Goal: Transaction & Acquisition: Book appointment/travel/reservation

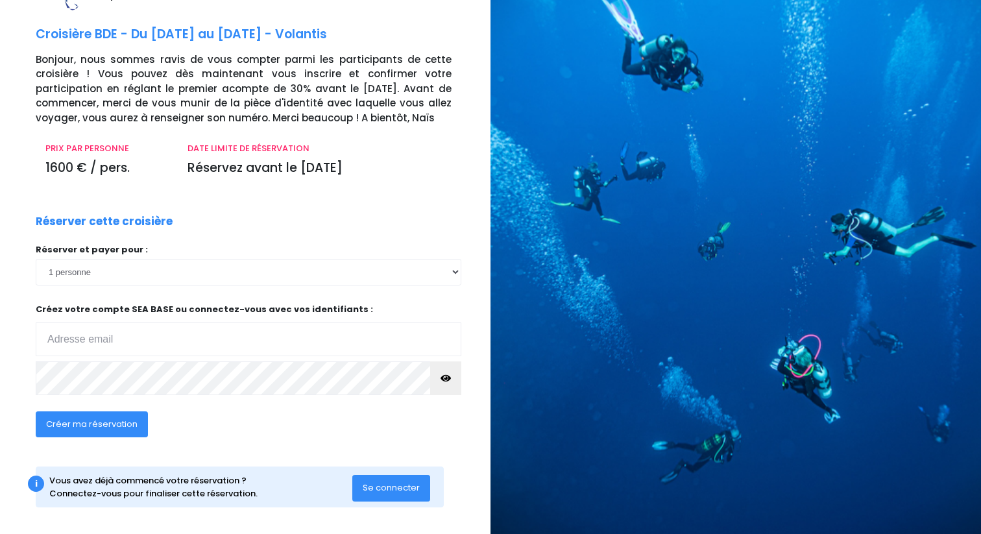
scroll to position [34, 0]
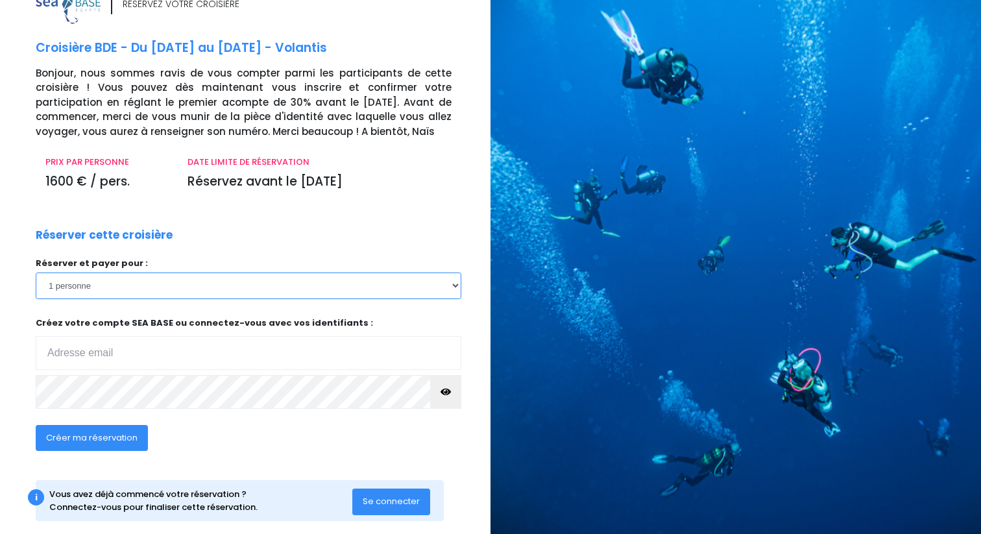
click at [91, 289] on select "1 personne 2 personnes 3 personnes" at bounding box center [248, 285] width 425 height 26
click at [98, 355] on input "email" at bounding box center [248, 353] width 425 height 34
type input "[EMAIL_ADDRESS][DOMAIN_NAME]"
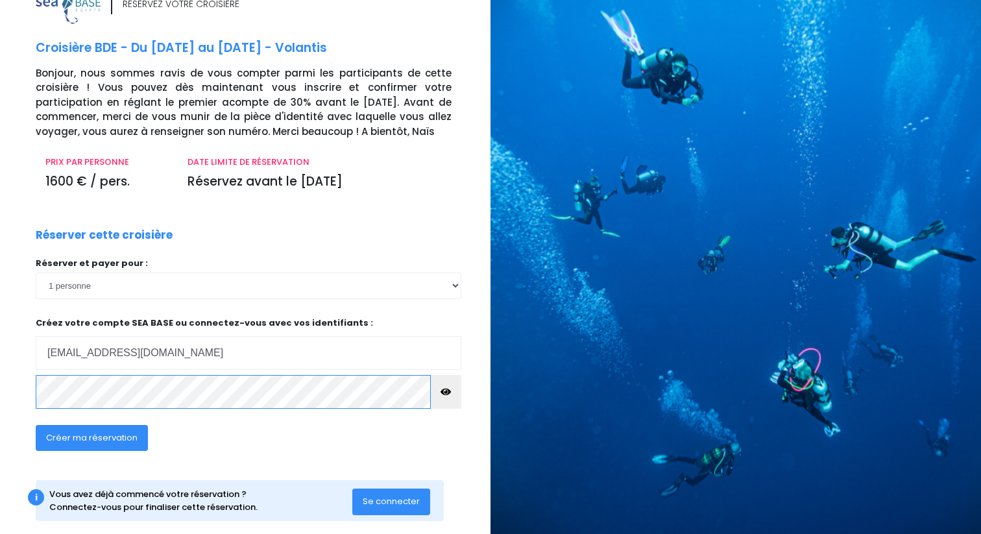
scroll to position [53, 0]
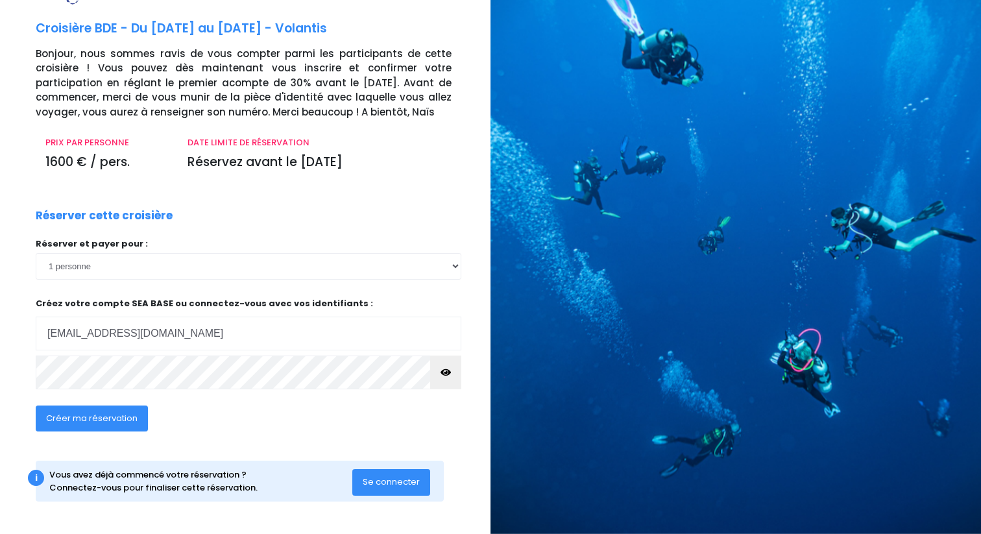
click at [93, 421] on span "Créer ma réservation" at bounding box center [91, 418] width 91 height 12
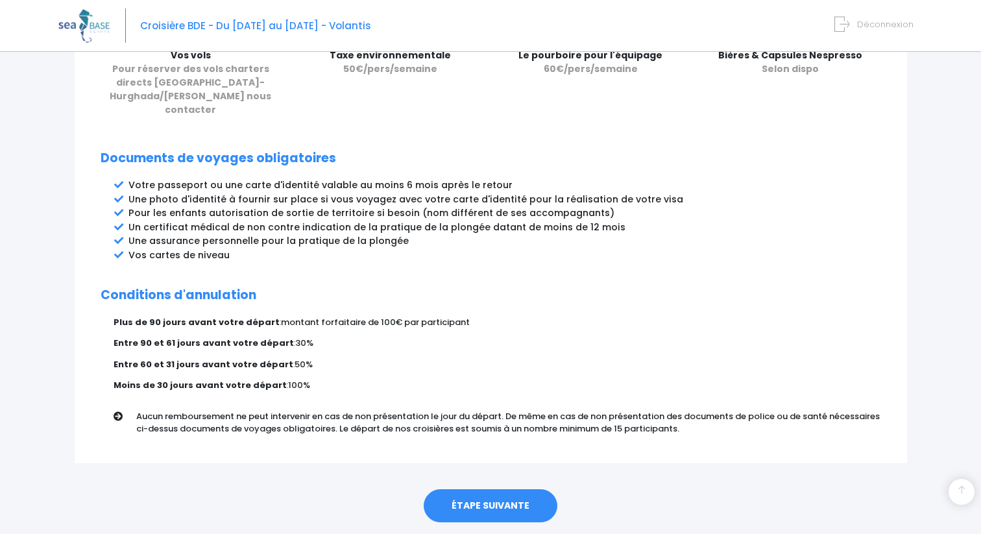
scroll to position [639, 0]
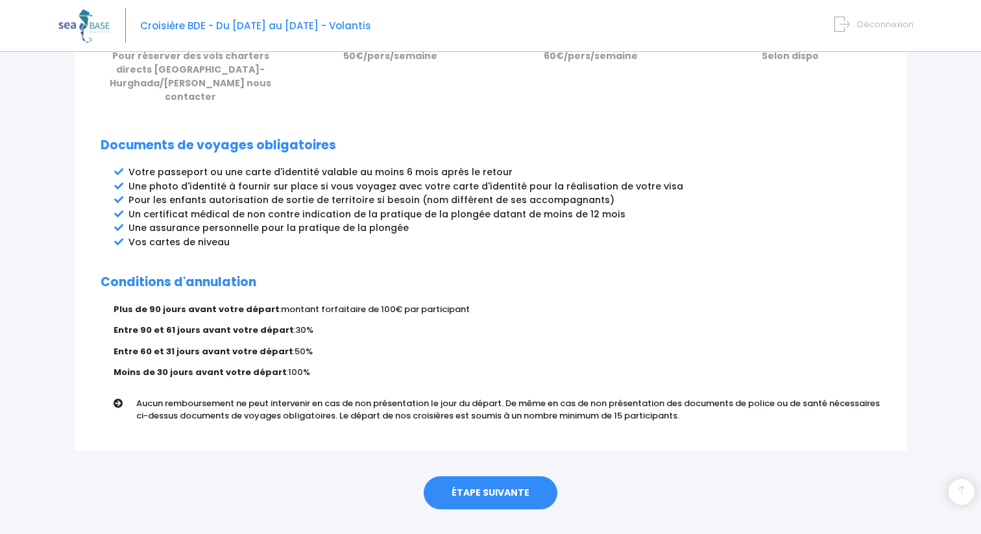
click at [477, 476] on link "ÉTAPE SUIVANTE" at bounding box center [491, 493] width 134 height 34
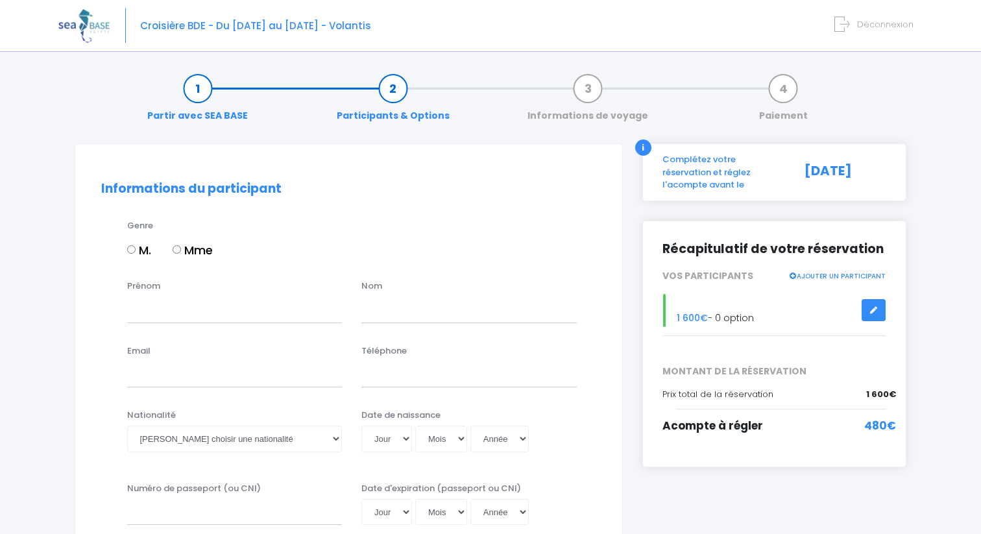
scroll to position [37, 0]
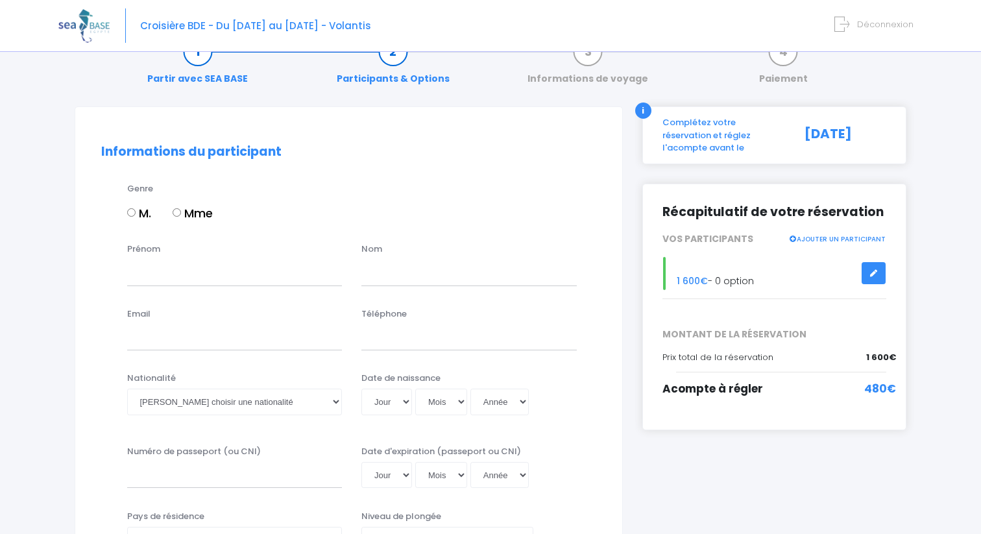
click at [130, 212] on input "M." at bounding box center [131, 212] width 8 height 8
radio input "true"
click at [165, 274] on input "Prénom" at bounding box center [234, 272] width 215 height 26
type input "Johann"
type input "de Soyres"
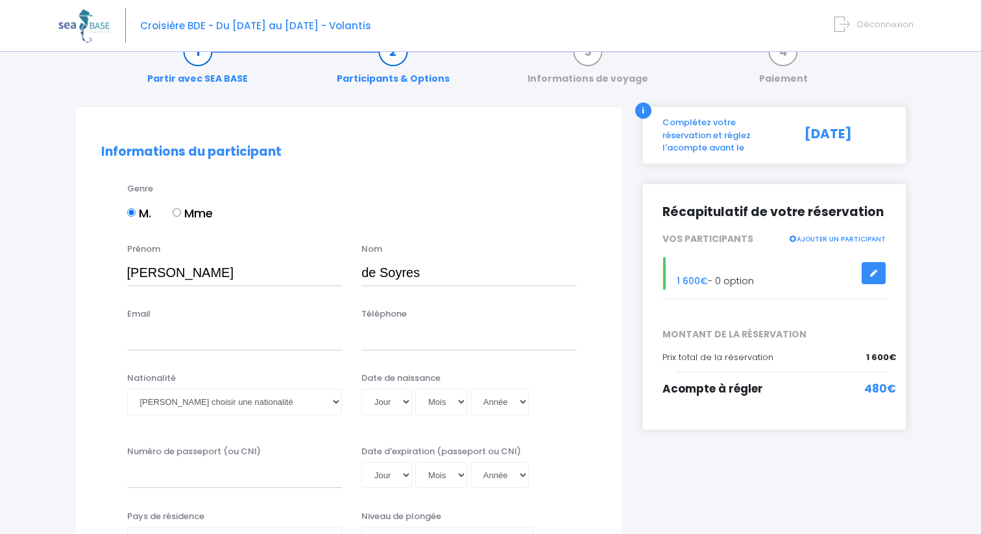
type input "[EMAIL_ADDRESS][DOMAIN_NAME]"
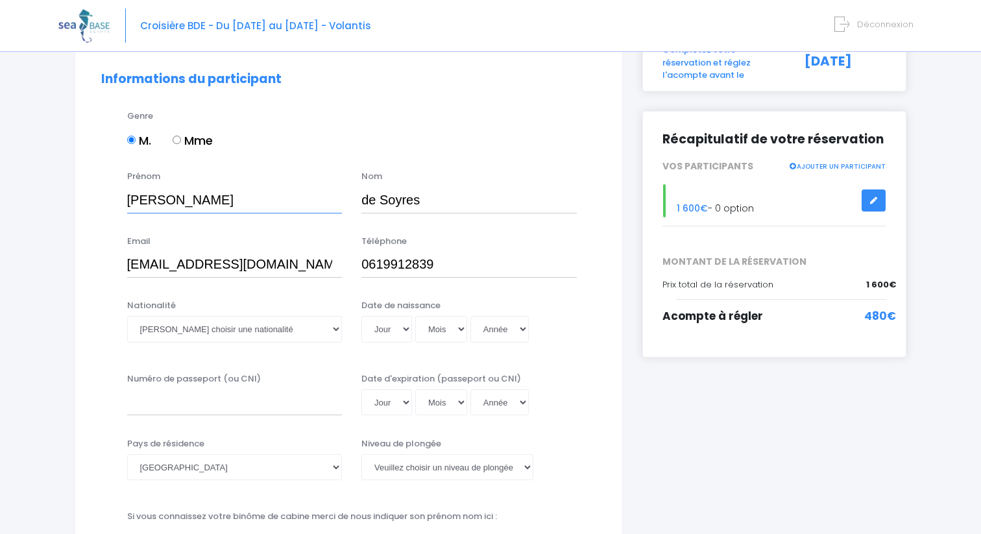
scroll to position [115, 0]
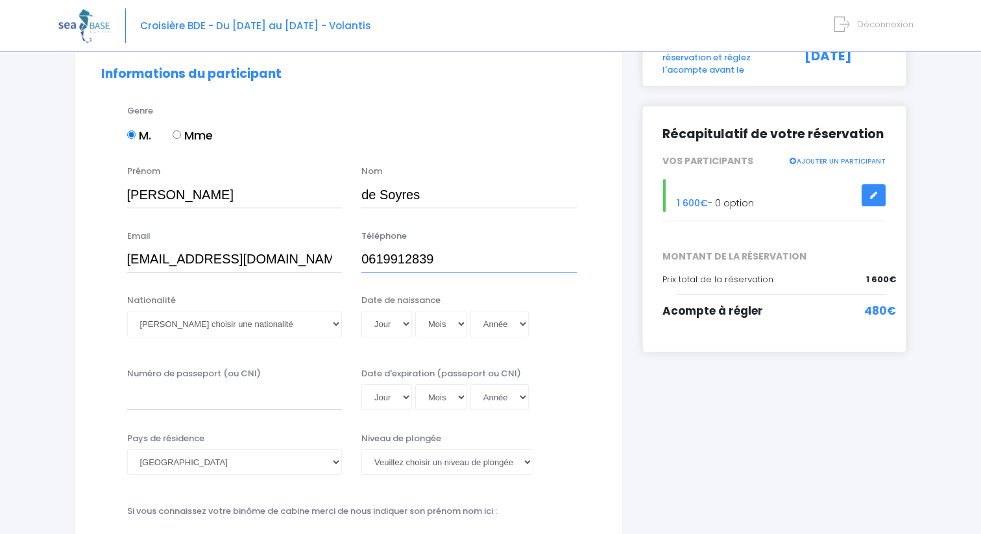
click at [368, 267] on input "0619912839" at bounding box center [468, 259] width 215 height 26
click at [368, 266] on input "0619912839" at bounding box center [468, 259] width 215 height 26
type input "+33619912839"
click at [226, 322] on select "Veuillez choisir une nationalité Afghane Albanaise Algerienne Allemande America…" at bounding box center [234, 324] width 215 height 26
select select "Française"
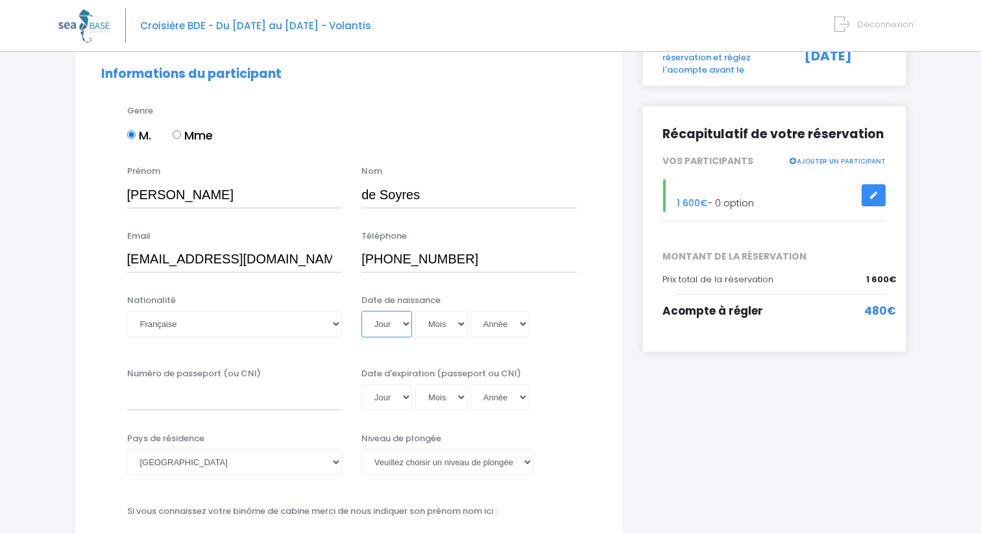
click at [382, 325] on select "Jour 01 02 03 04 05 06 07 08 09 10 11 12 13 14 15 16 17 18 19 20 21 22 23 24 25…" at bounding box center [386, 324] width 51 height 26
select select "12"
click at [443, 329] on select "Mois 01 02 03 04 05 06 07 08 09 10 11 12" at bounding box center [441, 324] width 52 height 26
select select "06"
click at [496, 321] on select "Année 2045 2044 2043 2042 2041 2040 2039 2038 2037 2036 2035 2034 2033 2032 203…" at bounding box center [499, 324] width 58 height 26
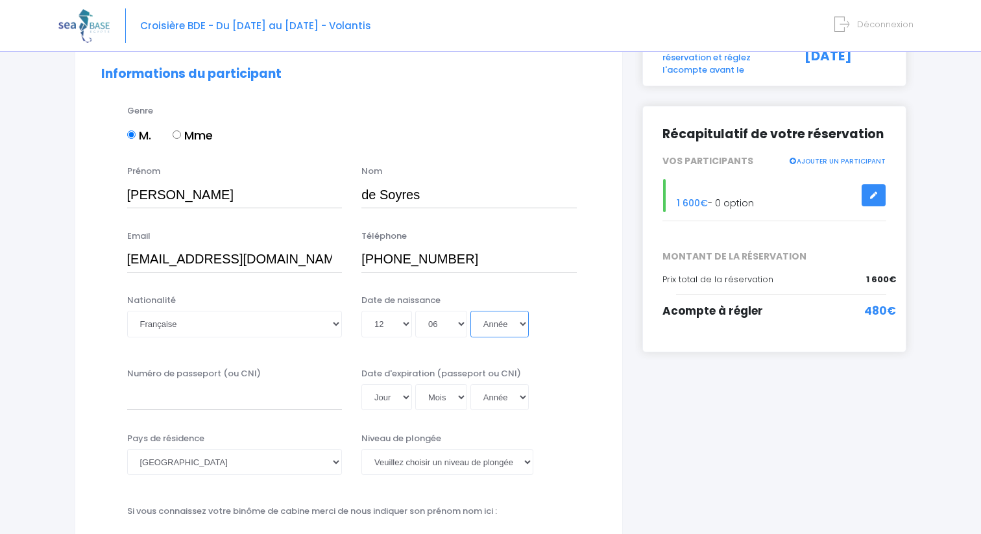
select select "1997"
type input "1997-06-12"
click at [196, 398] on input "Numéro de passeport (ou CNI)" at bounding box center [234, 397] width 215 height 26
type input "17CA74239"
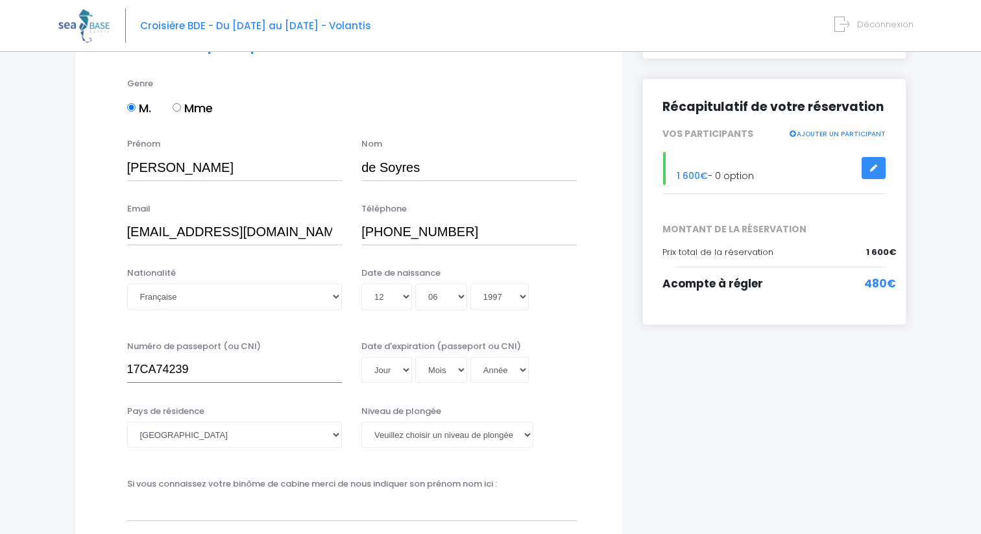
scroll to position [156, 0]
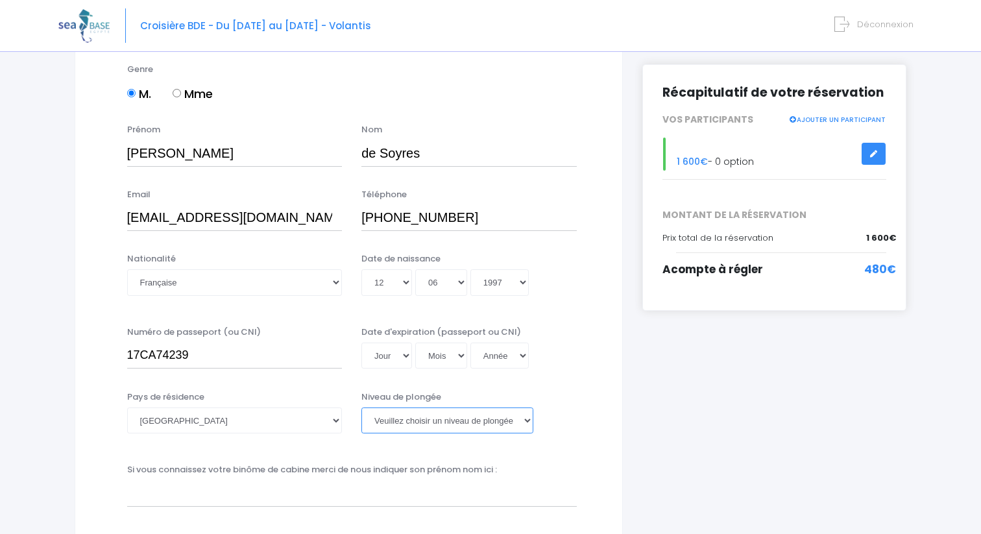
click at [424, 422] on select "Veuillez choisir un niveau de plongée Non plongeur Junior OW diver Adventure OW…" at bounding box center [447, 420] width 172 height 26
select select "PADI Advanced OW diver"
click at [393, 351] on select "Jour 01 02 03 04 05 06 07 08 09 10 11 12 13 14 15 16 17 18 19 20 21 22 23 24 25…" at bounding box center [386, 355] width 51 height 26
select select "19"
click at [445, 352] on select "Mois 01 02 03 04 05 06 07 08 09 10 11 12" at bounding box center [441, 355] width 52 height 26
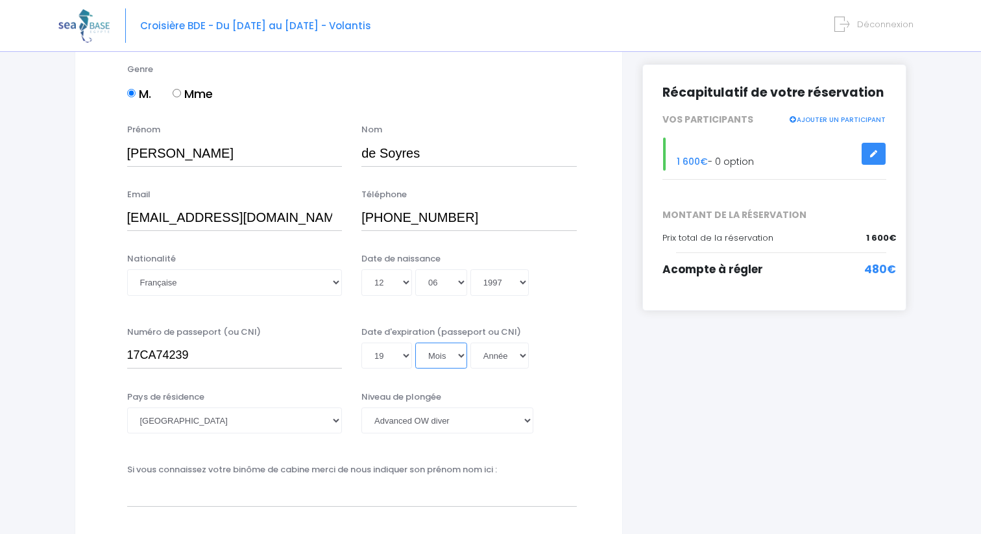
select select "03"
click at [493, 359] on select "Année 2045 2044 2043 2042 2041 2040 2039 2038 2037 2036 2035 2034 2033 2032 203…" at bounding box center [499, 355] width 58 height 26
select select "2027"
type input "2027-03-19"
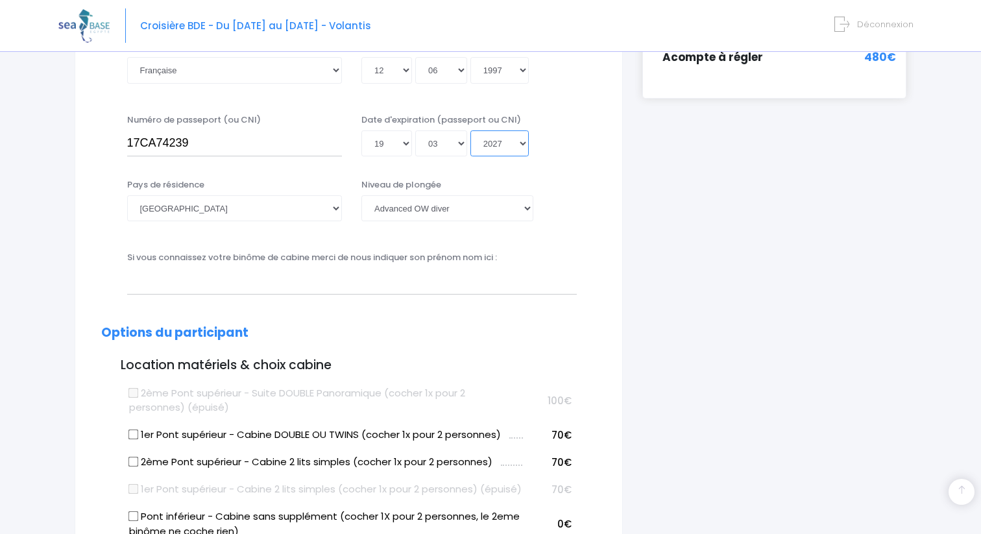
scroll to position [372, 0]
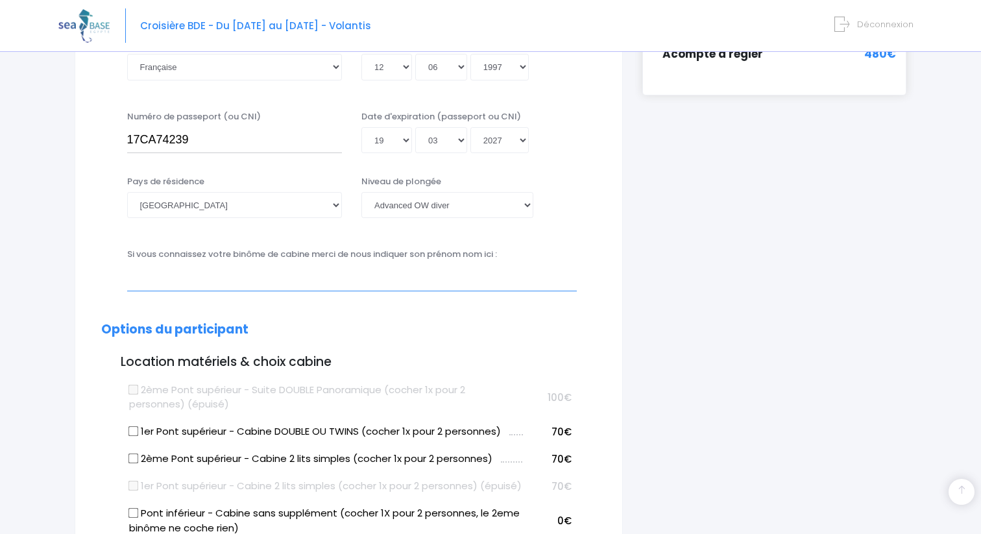
click at [265, 287] on input "text" at bounding box center [351, 278] width 449 height 26
type input "Mathieu Bigot & Loris Montbarbon"
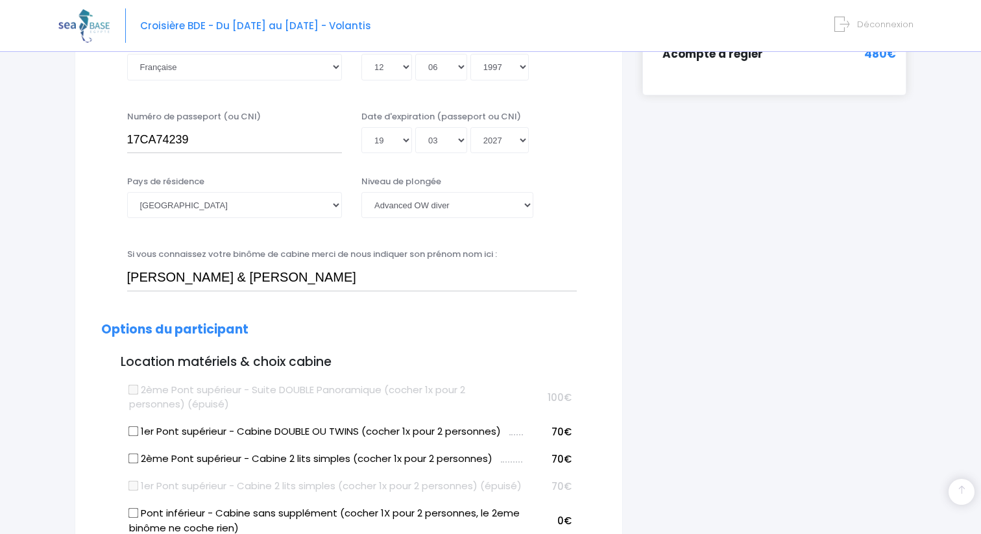
click at [389, 329] on h2 "Options du participant" at bounding box center [348, 329] width 495 height 15
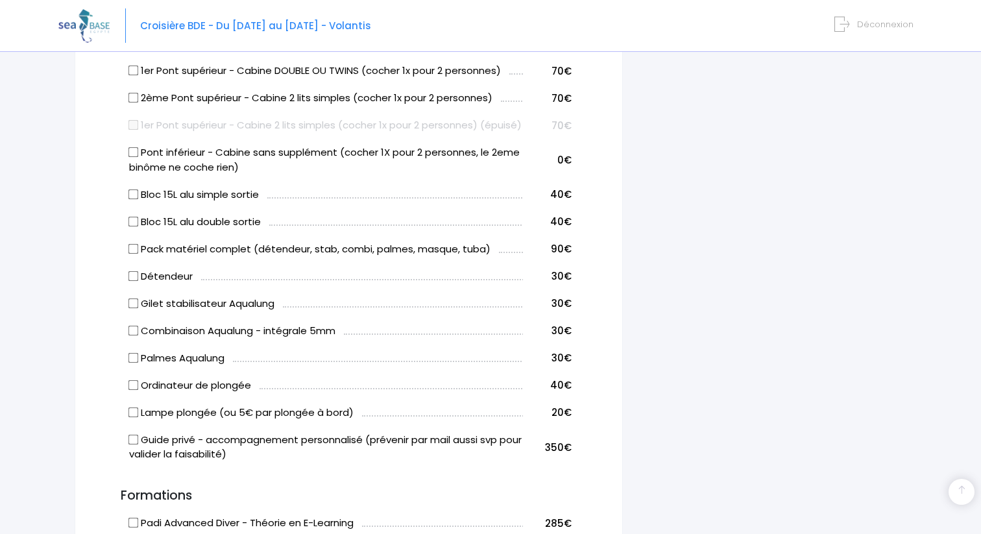
scroll to position [756, 0]
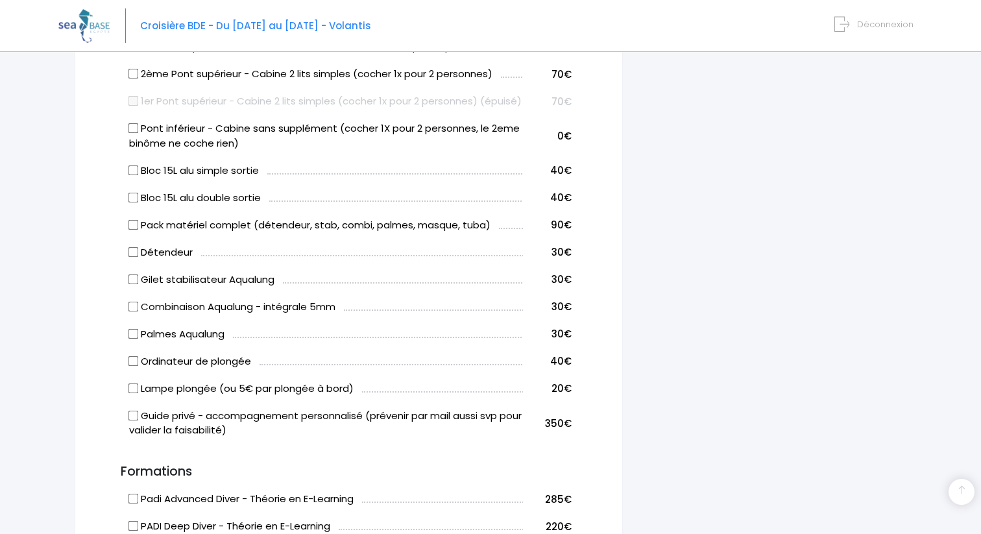
click at [136, 366] on input "Ordinateur de plongée" at bounding box center [133, 360] width 10 height 10
checkbox input "true"
click at [134, 257] on input "Détendeur" at bounding box center [133, 251] width 10 height 10
checkbox input "true"
click at [132, 284] on input "Gilet stabilisateur Aqualung" at bounding box center [133, 279] width 10 height 10
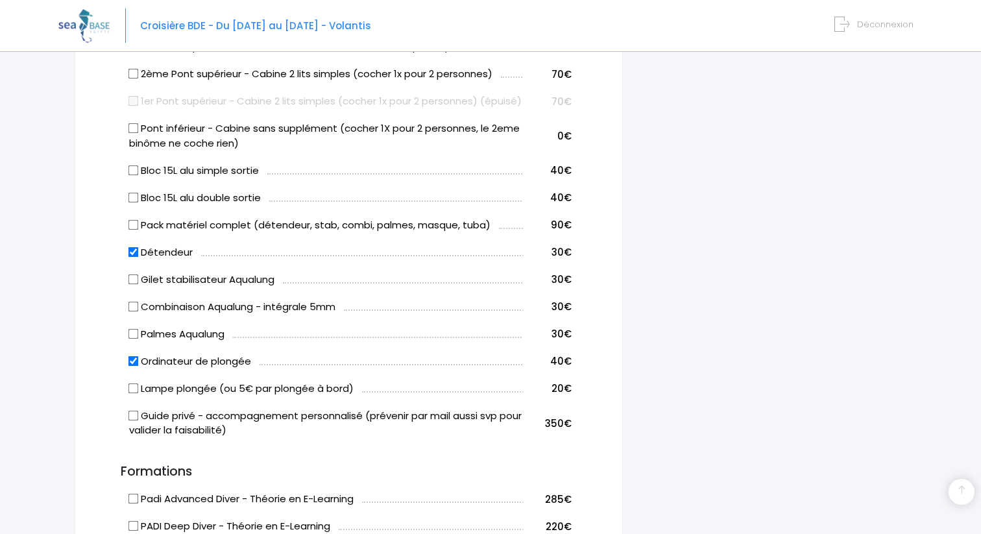
checkbox input "true"
click at [132, 311] on input "Combinaison Aqualung - intégrale 5mm" at bounding box center [133, 306] width 10 height 10
checkbox input "true"
click at [132, 257] on input "Détendeur" at bounding box center [133, 251] width 10 height 10
checkbox input "false"
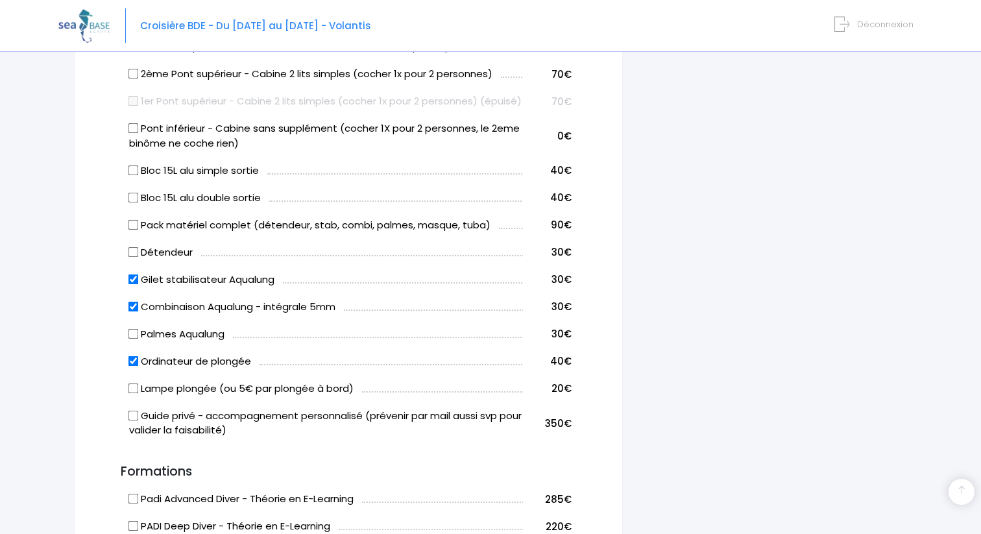
click at [132, 287] on label "Gilet stabilisateur Aqualung" at bounding box center [201, 279] width 145 height 15
click at [132, 284] on input "Gilet stabilisateur Aqualung" at bounding box center [133, 279] width 10 height 10
checkbox input "false"
click at [130, 311] on input "Combinaison Aqualung - intégrale 5mm" at bounding box center [133, 306] width 10 height 10
checkbox input "false"
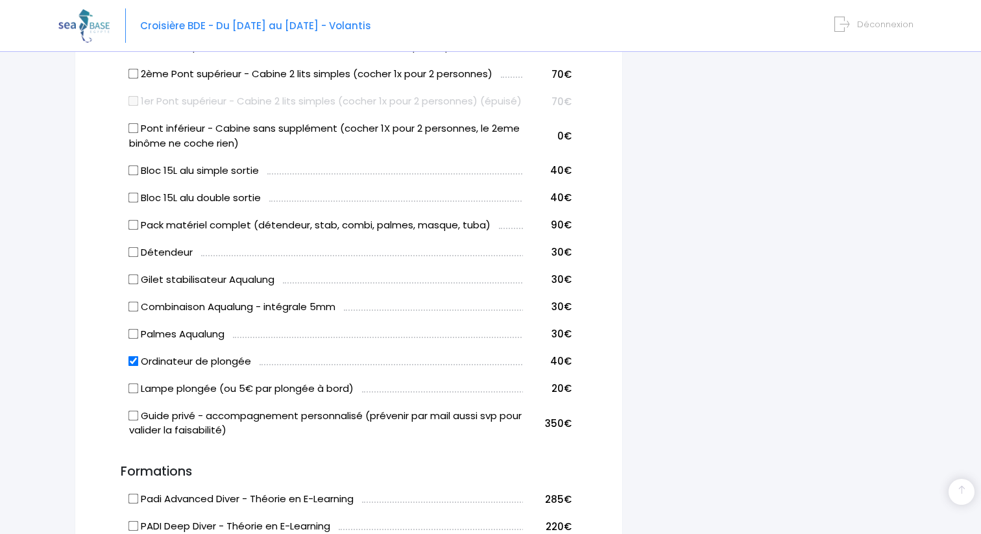
click at [130, 230] on input "Pack matériel complet (détendeur, stab, combi, palmes, masque, tuba)" at bounding box center [133, 224] width 10 height 10
checkbox input "true"
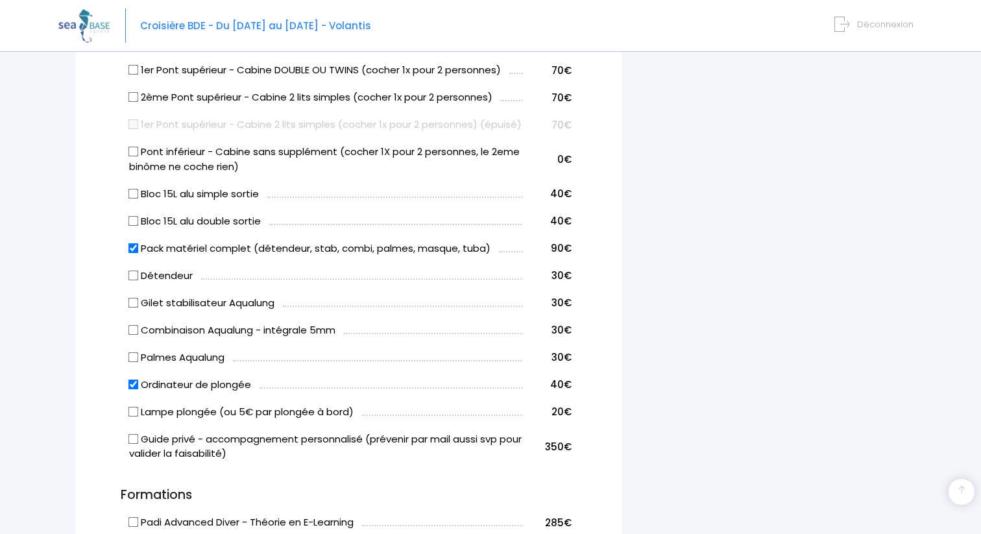
scroll to position [730, 0]
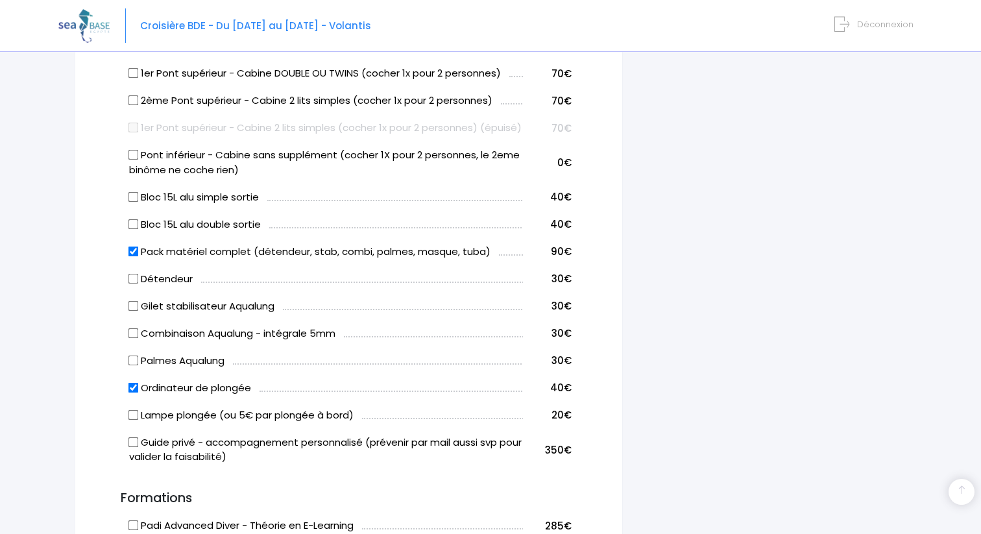
click at [135, 202] on input "Bloc 15L alu simple sortie" at bounding box center [133, 196] width 10 height 10
checkbox input "true"
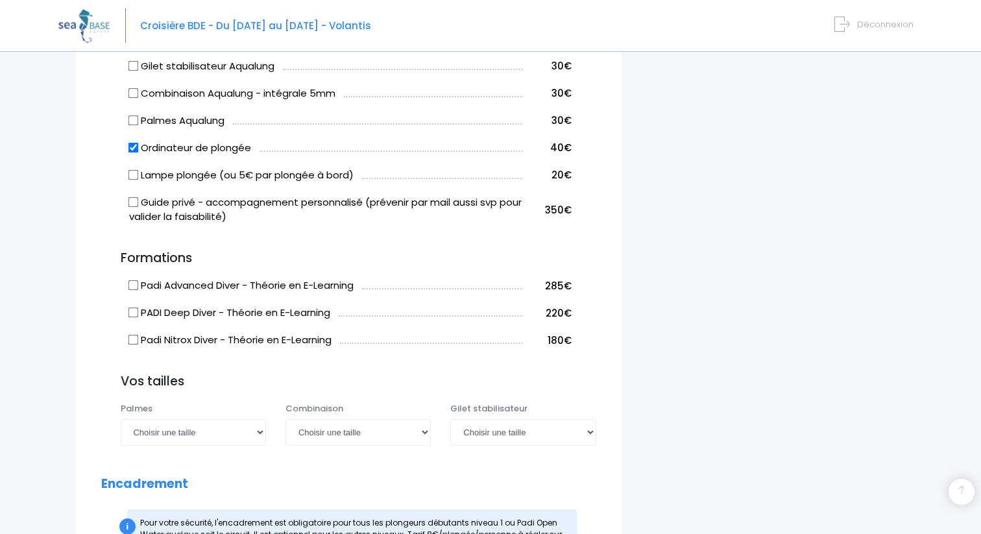
scroll to position [972, 0]
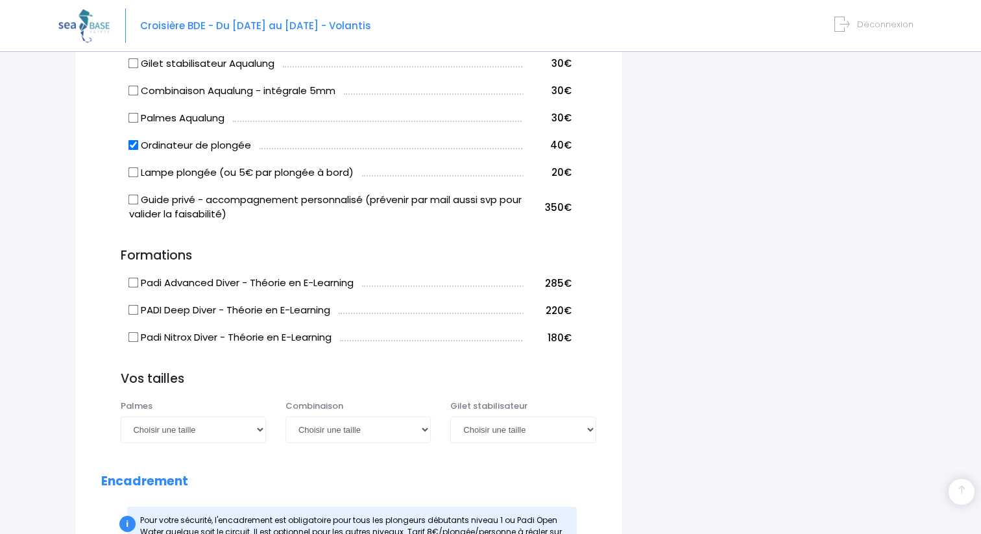
click at [133, 342] on input "Padi Nitrox Diver - Théorie en E-Learning" at bounding box center [133, 337] width 10 height 10
checkbox input "true"
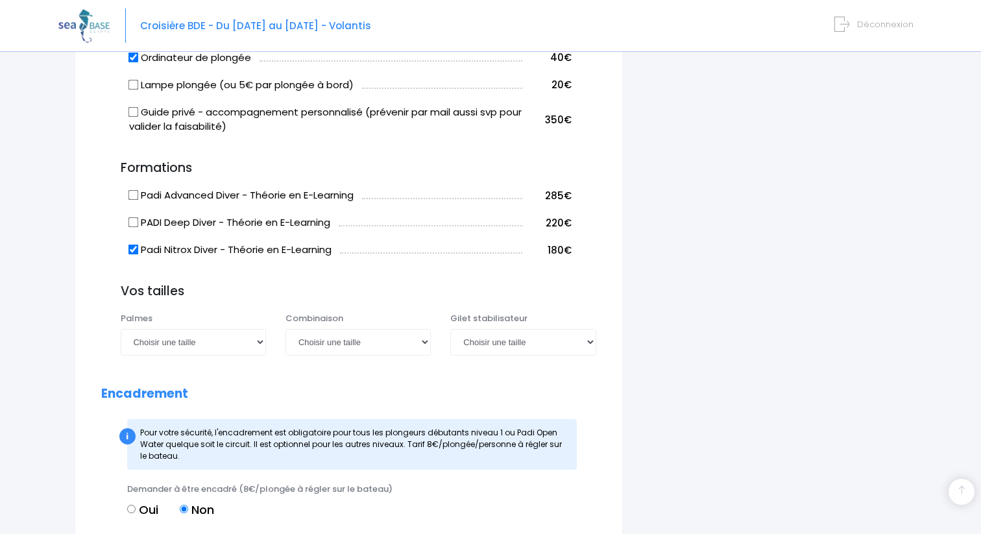
scroll to position [1061, 0]
click at [231, 353] on select "Choisir une taille 36/37 38/39 40/41 42/43 44/45 46/47" at bounding box center [193, 341] width 145 height 26
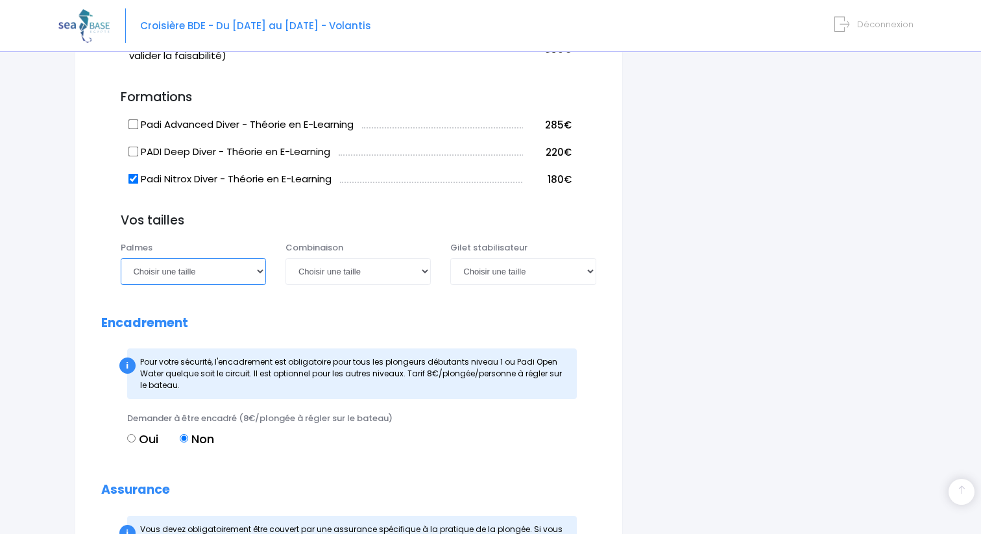
scroll to position [1132, 0]
click at [215, 276] on select "Choisir une taille 36/37 38/39 40/41 42/43 44/45 46/47" at bounding box center [193, 270] width 145 height 26
select select "46/47"
click at [348, 281] on select "Choisir une taille XS S M ML L XL XXL" at bounding box center [357, 270] width 145 height 26
select select "L"
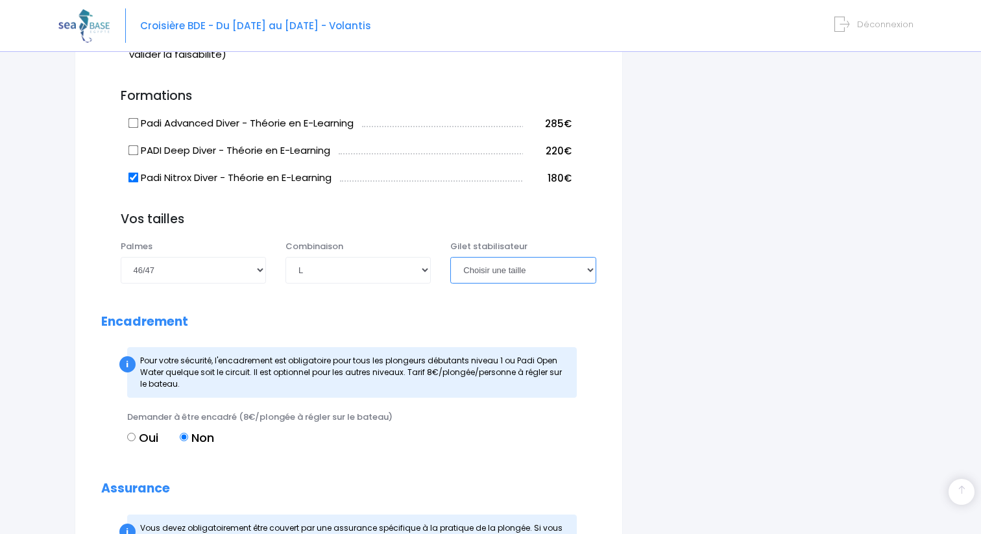
click at [505, 283] on select "Choisir une taille XXS XS S M ML L XL XXL" at bounding box center [522, 270] width 145 height 26
select select "L"
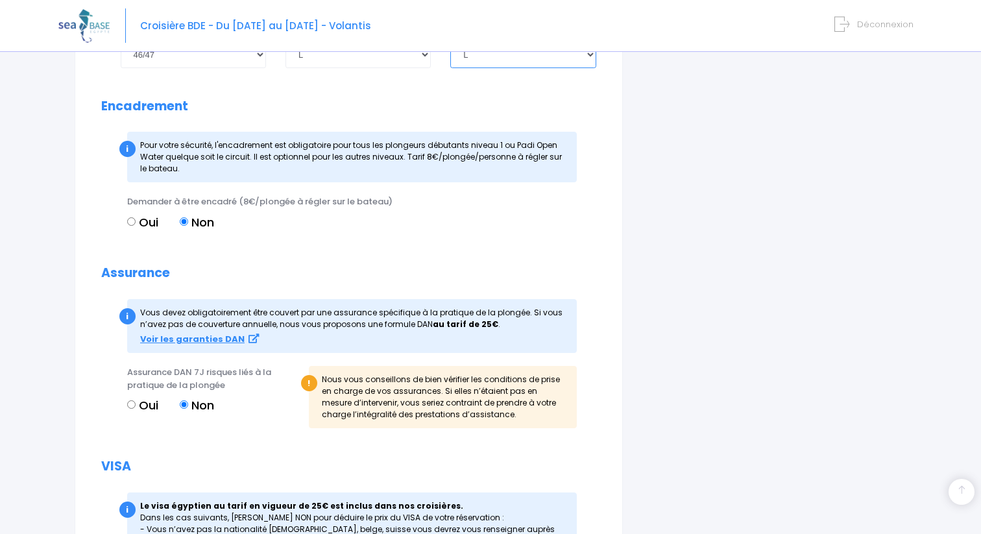
scroll to position [1350, 0]
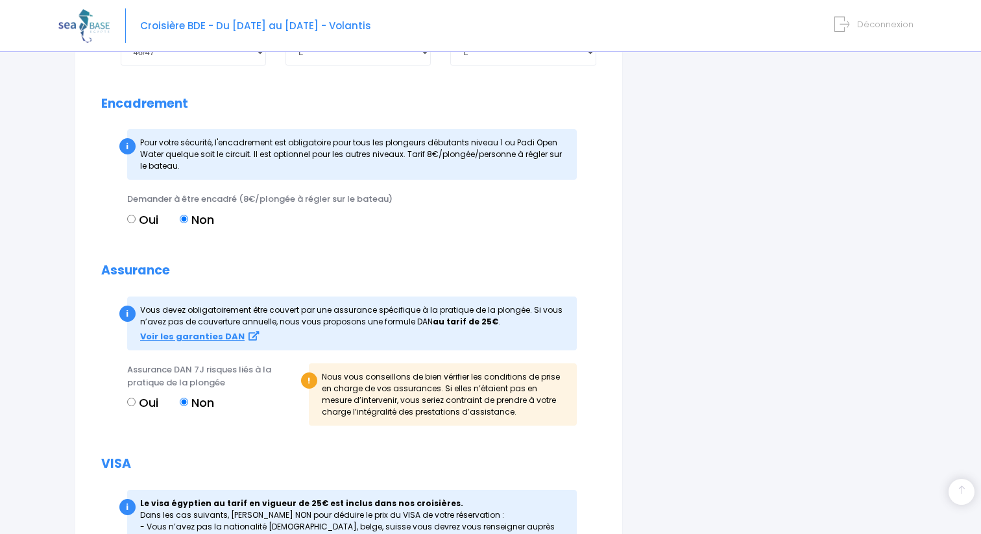
click at [131, 406] on input "Oui" at bounding box center [131, 402] width 8 height 8
radio input "true"
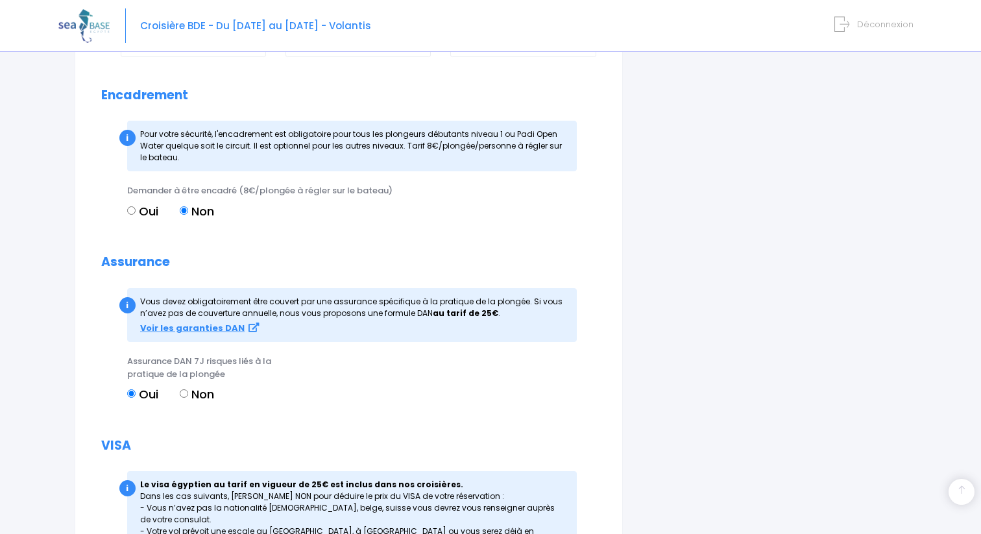
scroll to position [1352, 0]
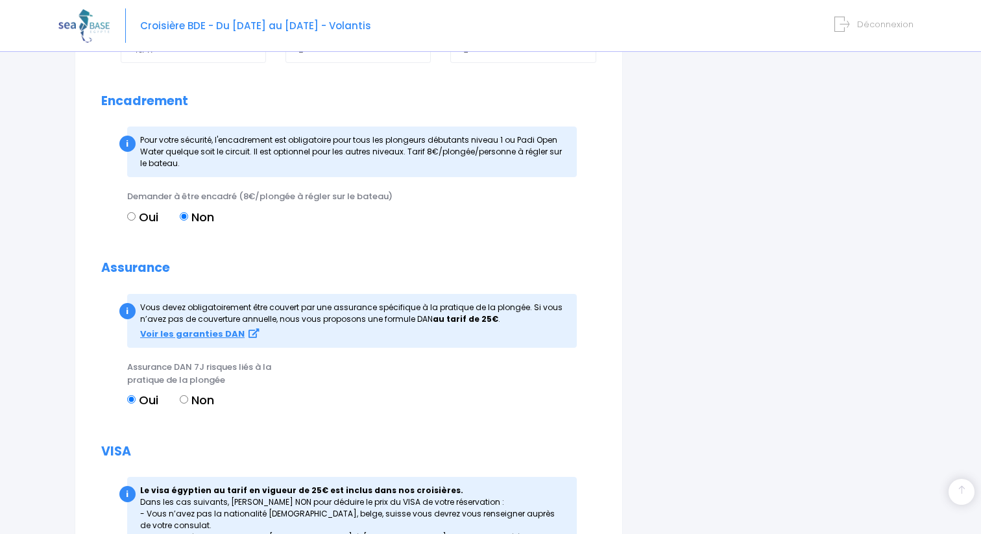
click at [136, 226] on label "Oui" at bounding box center [142, 217] width 31 height 18
click at [136, 221] on input "Oui" at bounding box center [131, 216] width 8 height 8
radio input "true"
click at [173, 228] on div "Oui Non" at bounding box center [347, 219] width 440 height 22
click at [192, 226] on label "Non" at bounding box center [197, 217] width 34 height 18
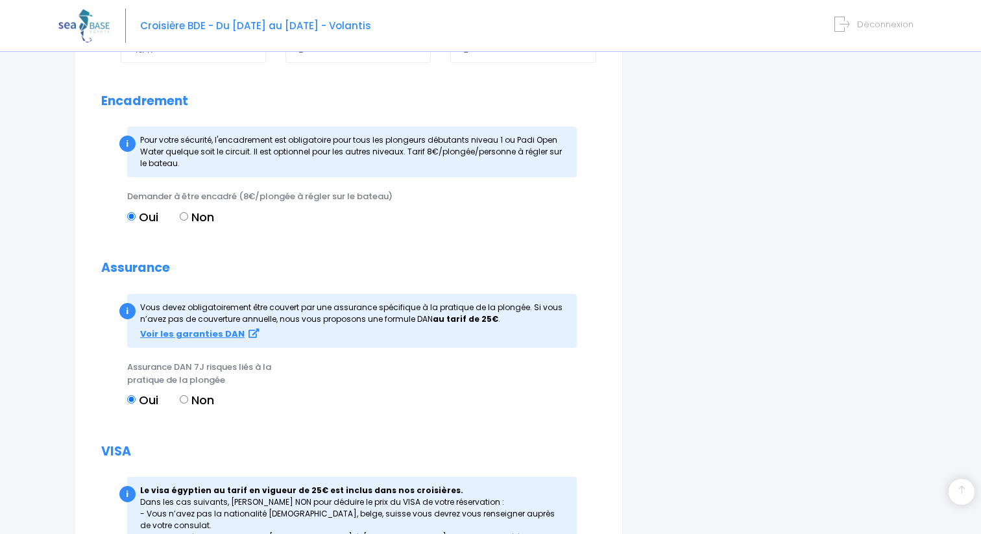
click at [188, 221] on input "Non" at bounding box center [184, 216] width 8 height 8
radio input "true"
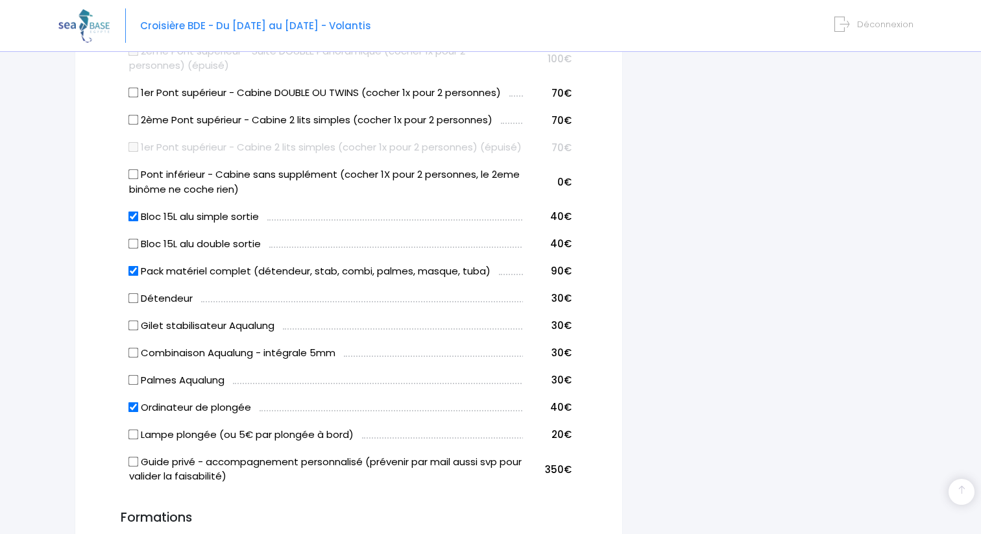
scroll to position [691, 0]
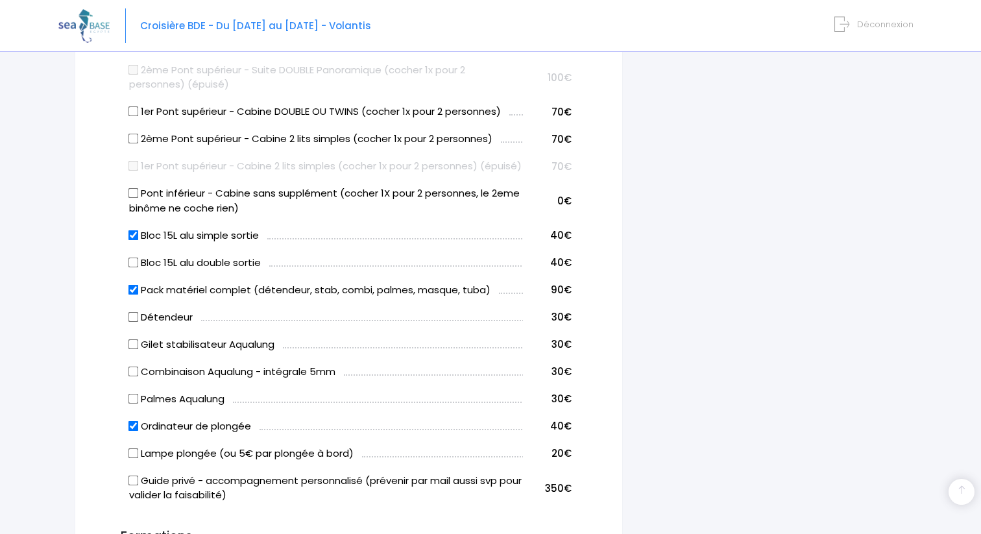
click at [134, 240] on input "Bloc 15L alu simple sortie" at bounding box center [133, 235] width 10 height 10
checkbox input "false"
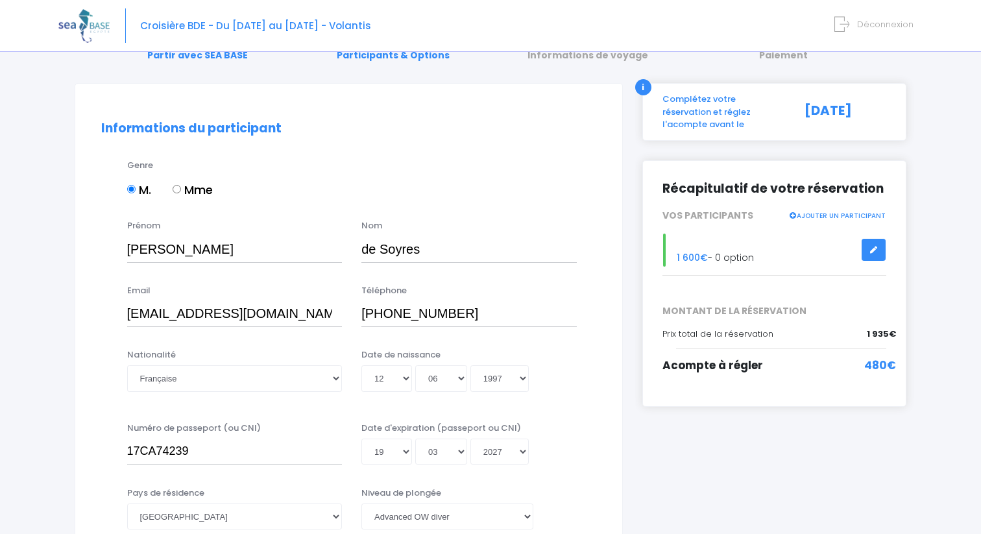
scroll to position [0, 0]
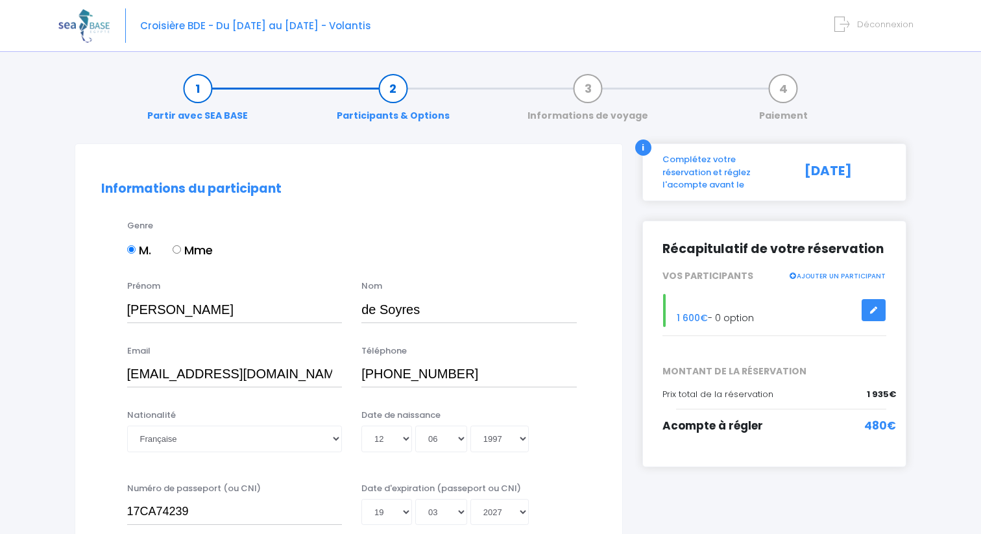
click at [870, 310] on icon at bounding box center [873, 310] width 9 height 0
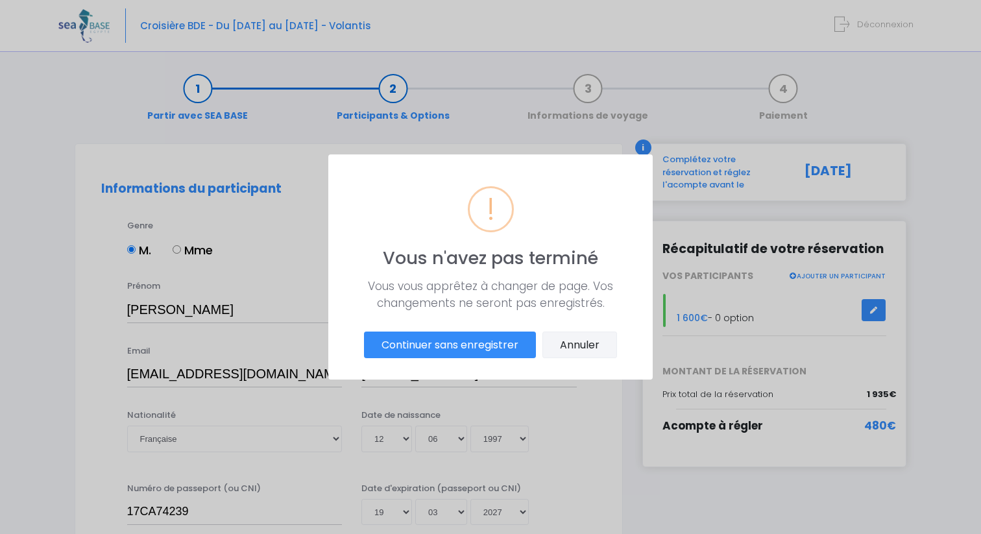
click at [579, 339] on button "Annuler" at bounding box center [579, 344] width 75 height 27
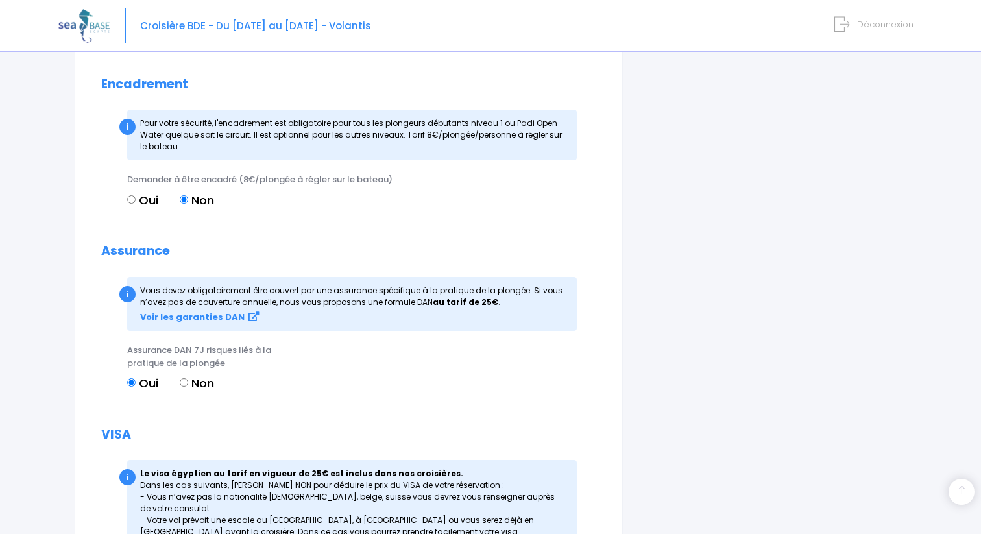
scroll to position [1601, 0]
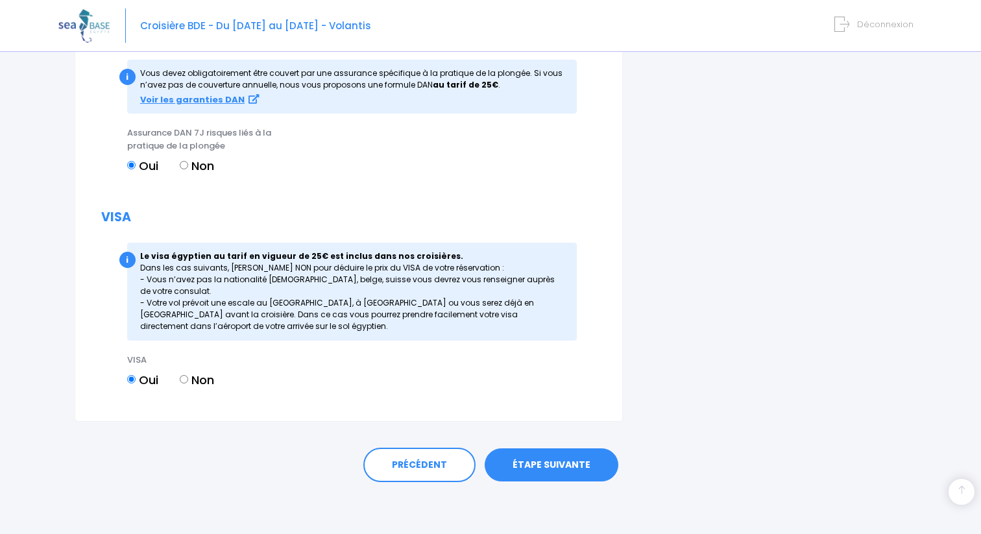
click at [564, 473] on link "ÉTAPE SUIVANTE" at bounding box center [552, 465] width 134 height 34
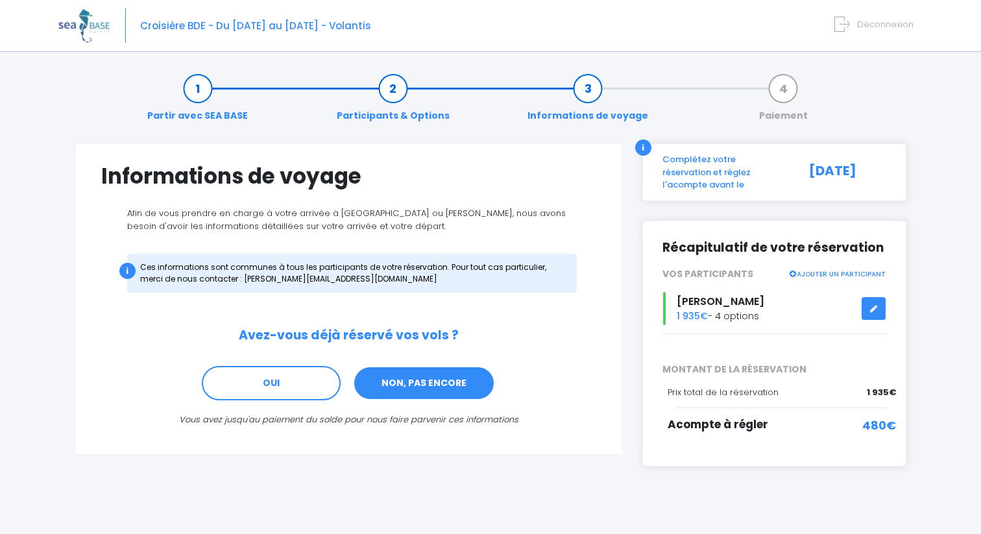
click at [409, 389] on link "NON, PAS ENCORE" at bounding box center [424, 383] width 142 height 35
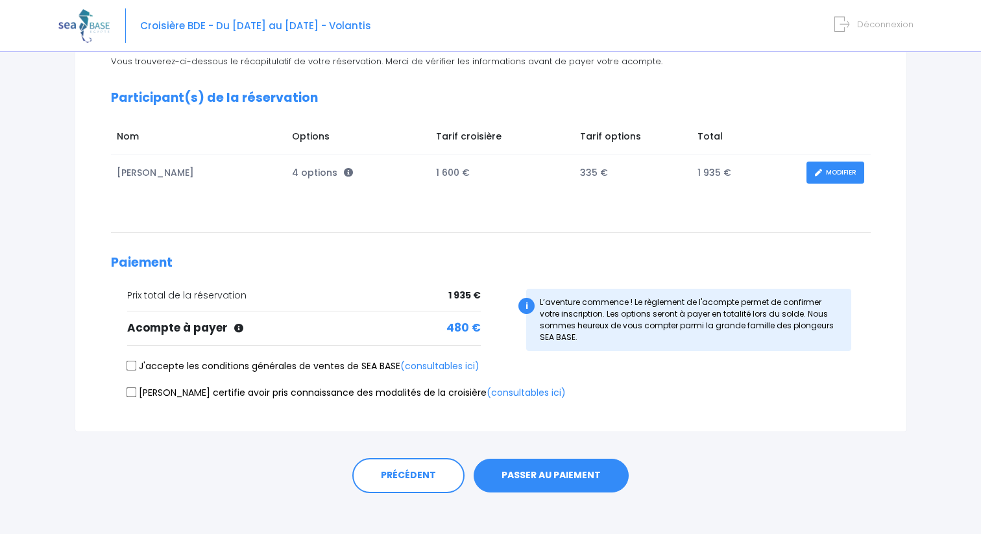
scroll to position [162, 0]
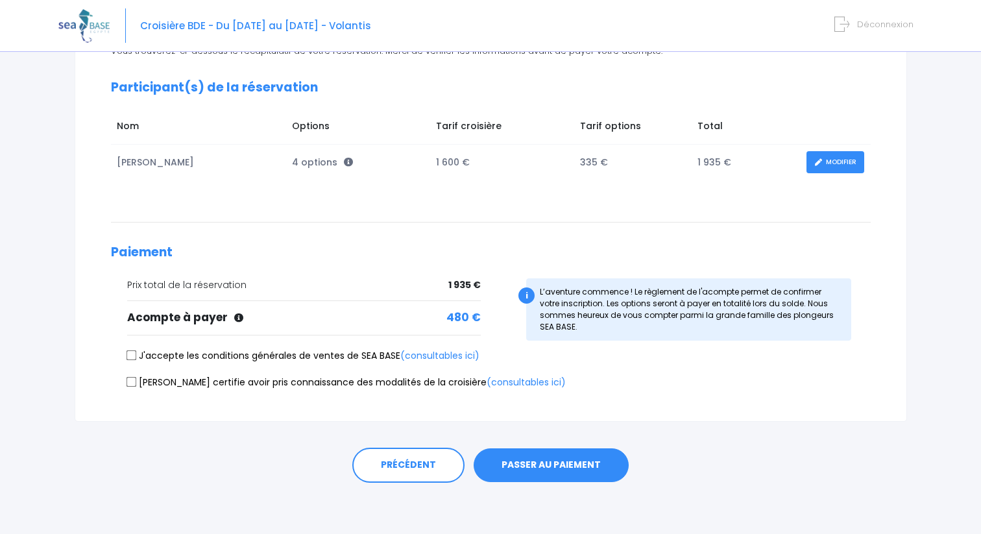
click at [134, 356] on input "J'accepte les conditions générales de ventes de SEA BASE (consultables ici)" at bounding box center [131, 355] width 10 height 10
checkbox input "true"
click at [130, 379] on input "Je certifie avoir pris connaissance des modalités de la croisière (consultables…" at bounding box center [131, 381] width 10 height 10
checkbox input "true"
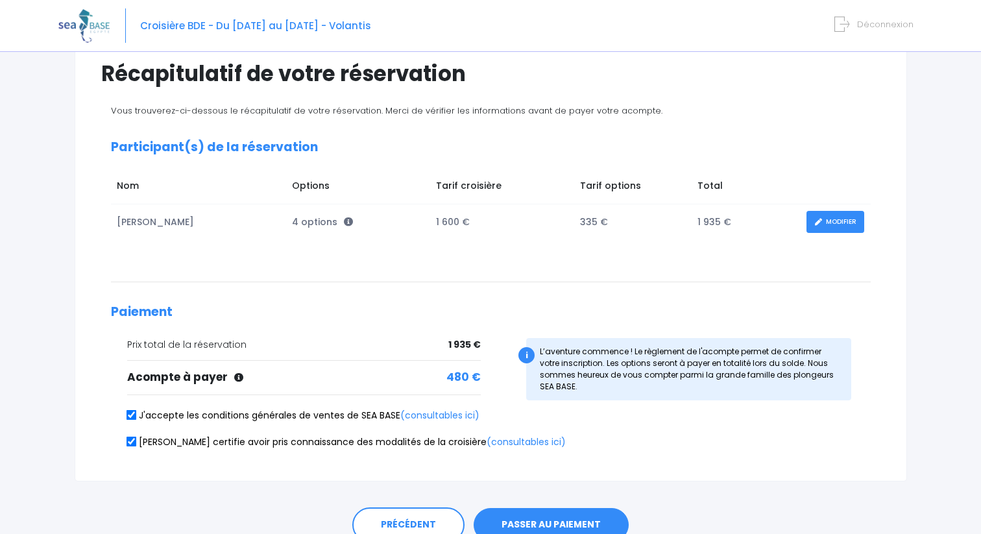
scroll to position [104, 0]
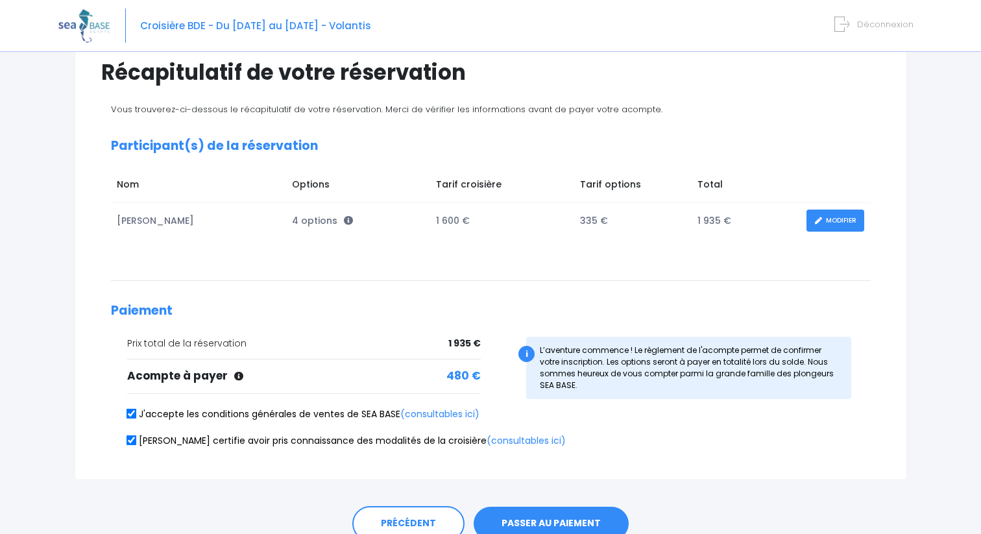
click at [595, 220] on td "335 €" at bounding box center [631, 221] width 117 height 36
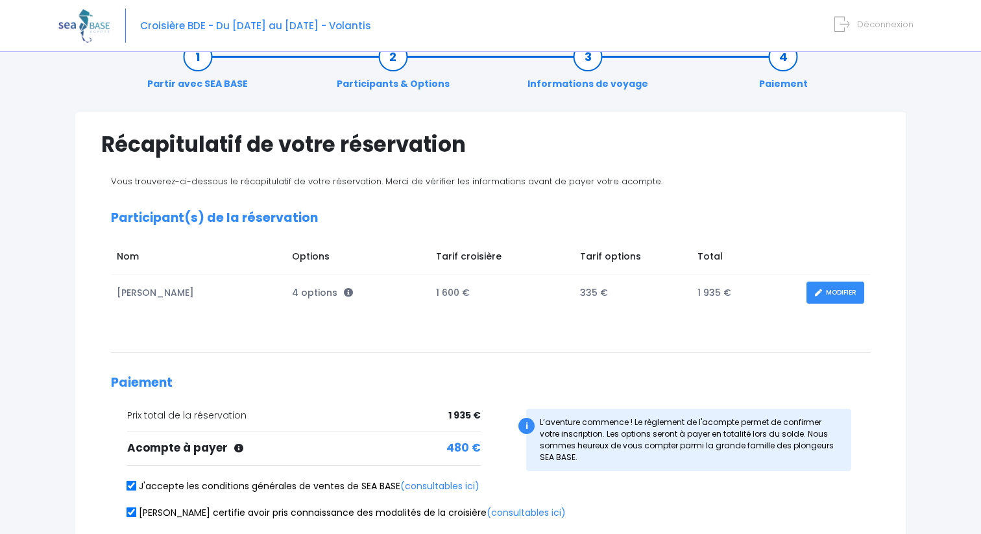
scroll to position [0, 0]
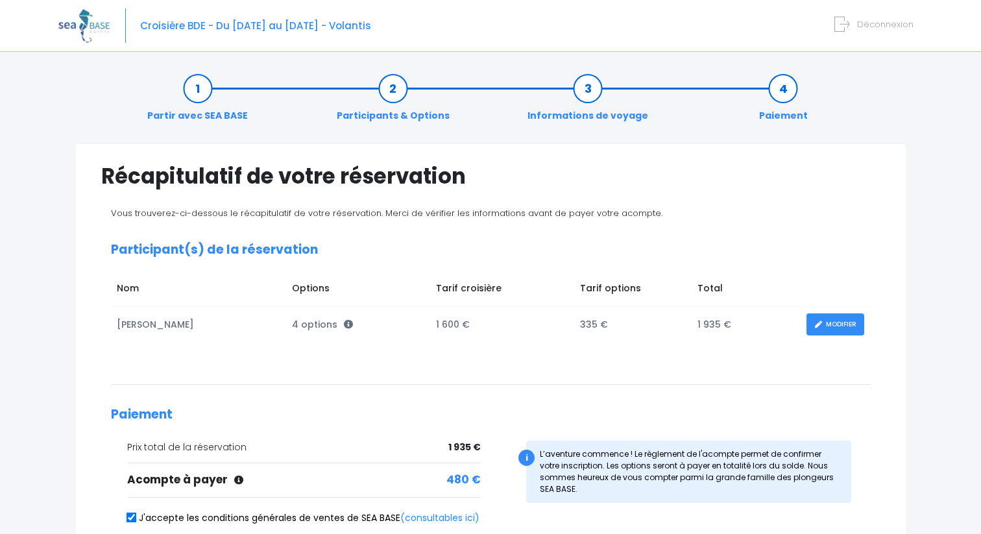
click at [824, 328] on link "MODIFIER" at bounding box center [835, 324] width 58 height 23
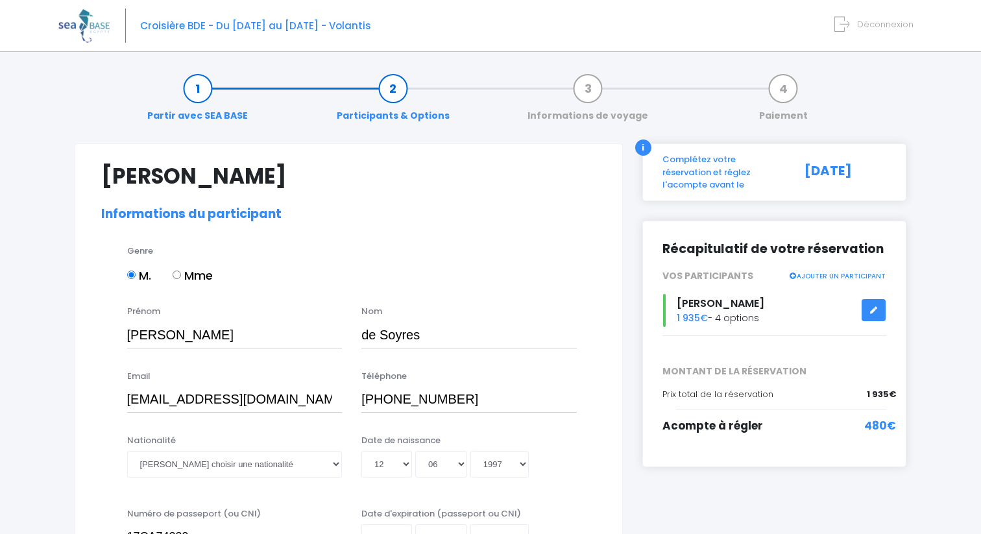
select select "PADI Advanced OW diver"
select select "46/47"
select select "L"
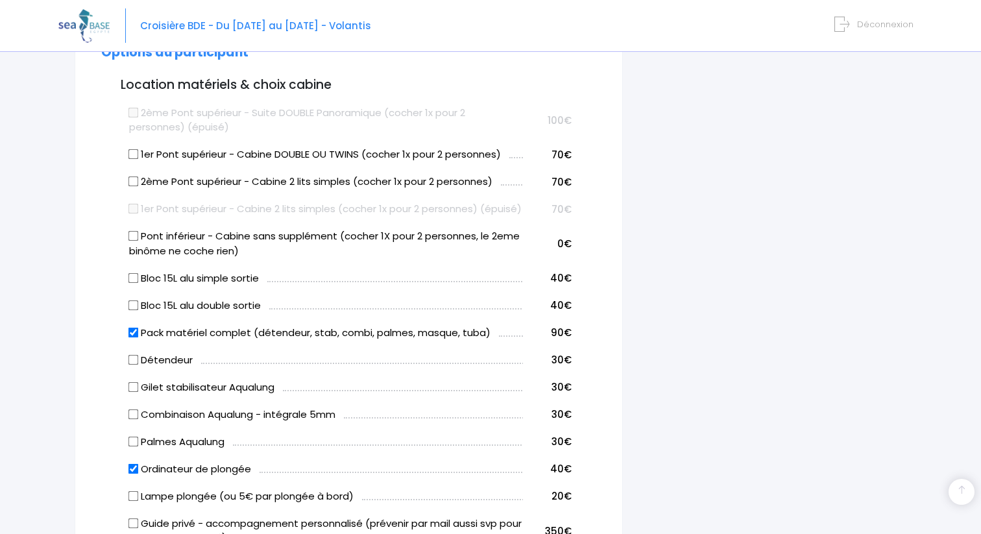
scroll to position [667, 0]
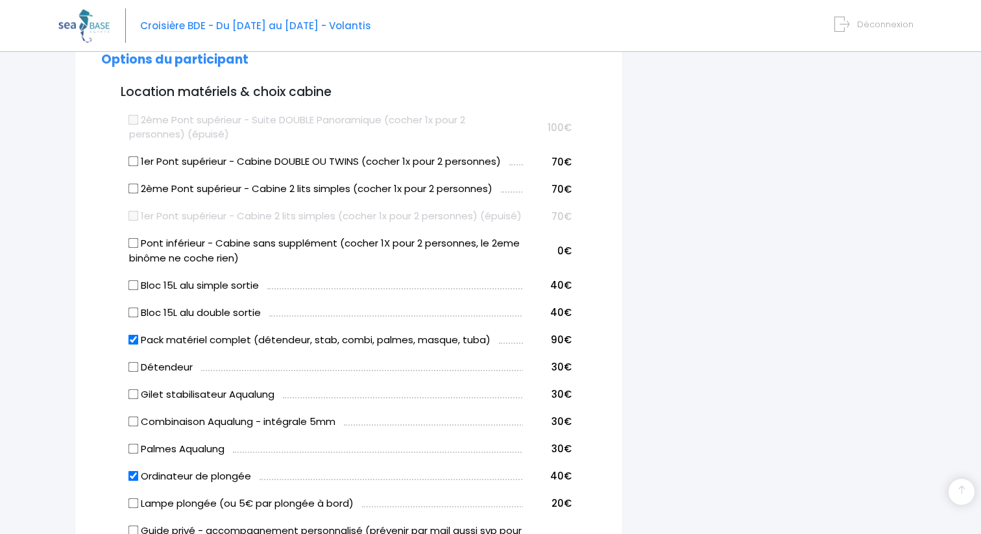
click at [134, 290] on input "Bloc 15L alu simple sortie" at bounding box center [133, 285] width 10 height 10
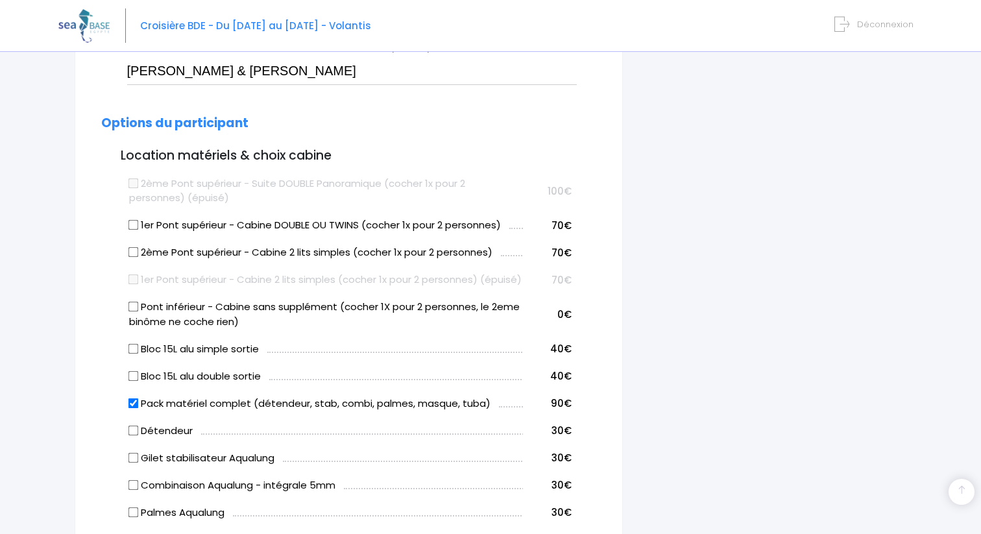
scroll to position [604, 0]
click at [133, 353] on input "Bloc 15L alu simple sortie" at bounding box center [133, 347] width 10 height 10
checkbox input "true"
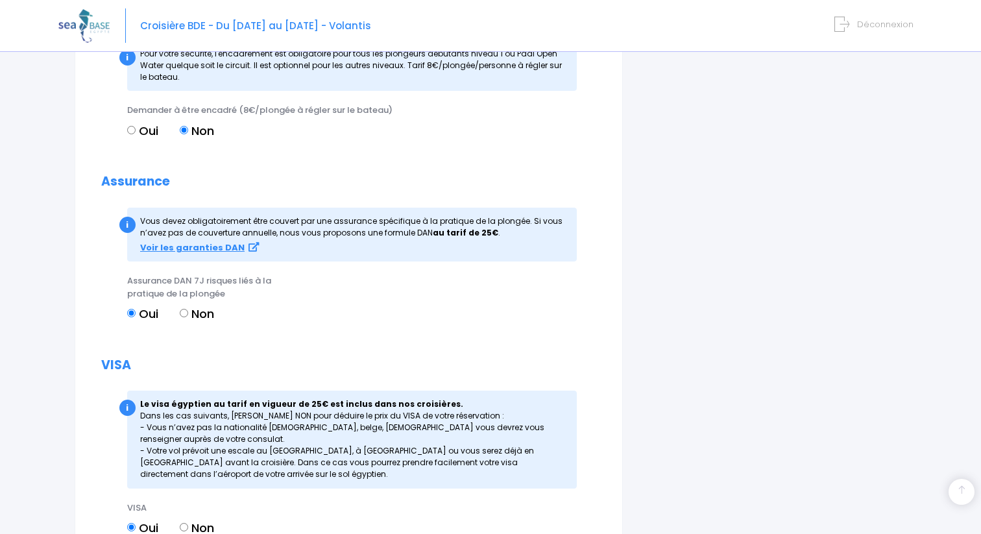
scroll to position [1626, 0]
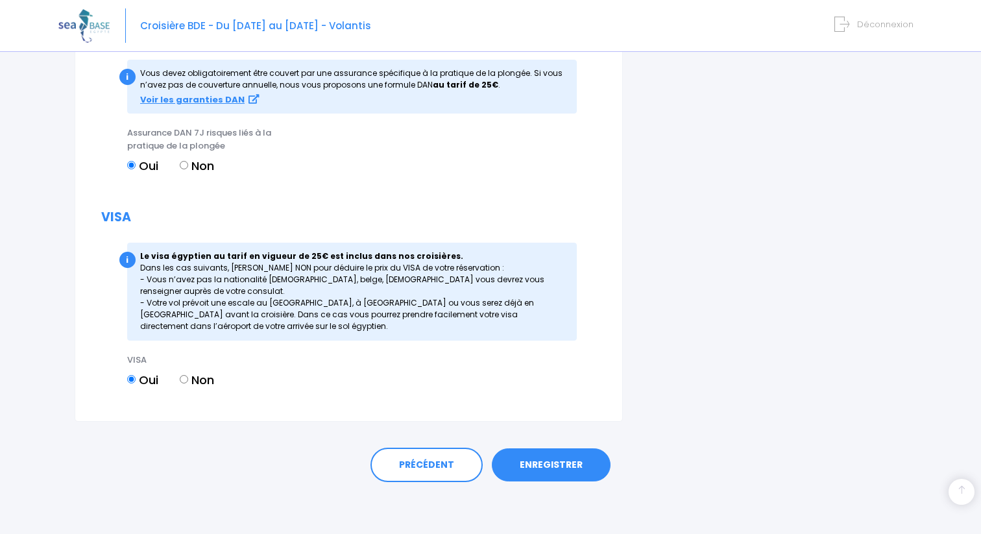
click at [536, 464] on link "ENREGISTRER" at bounding box center [551, 465] width 119 height 34
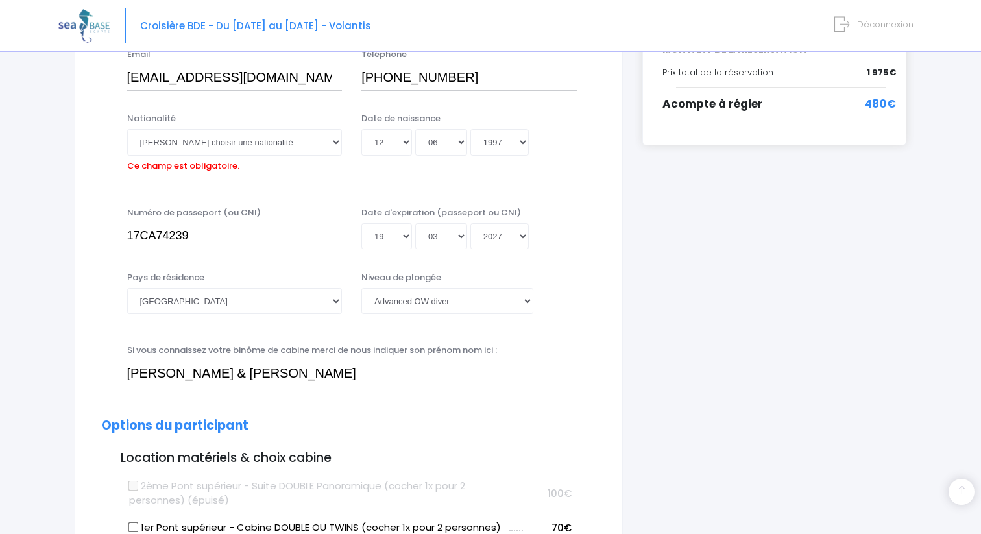
scroll to position [321, 0]
click at [198, 146] on select "Veuillez choisir une nationalité Afghane Albanaise Algerienne Allemande America…" at bounding box center [234, 143] width 215 height 26
select select "Française"
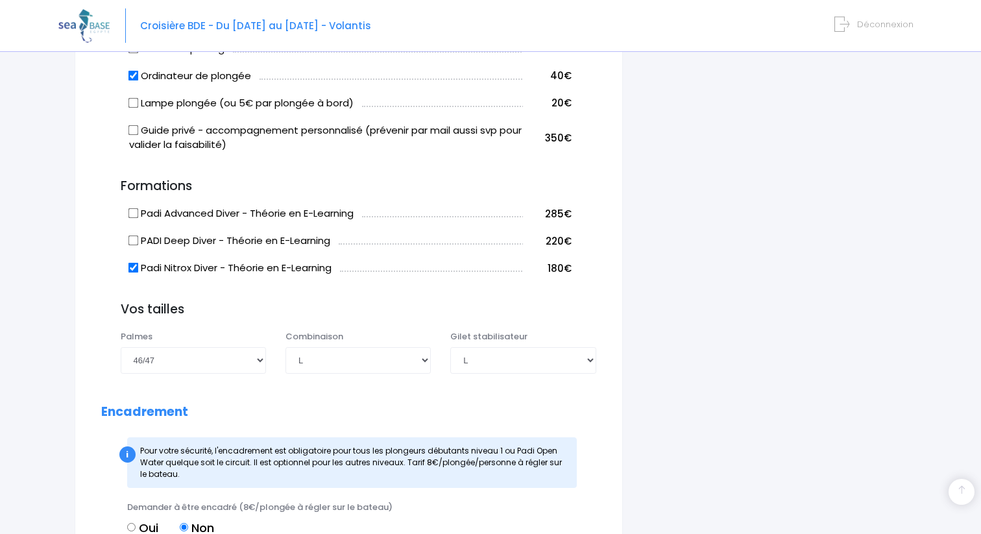
scroll to position [1647, 0]
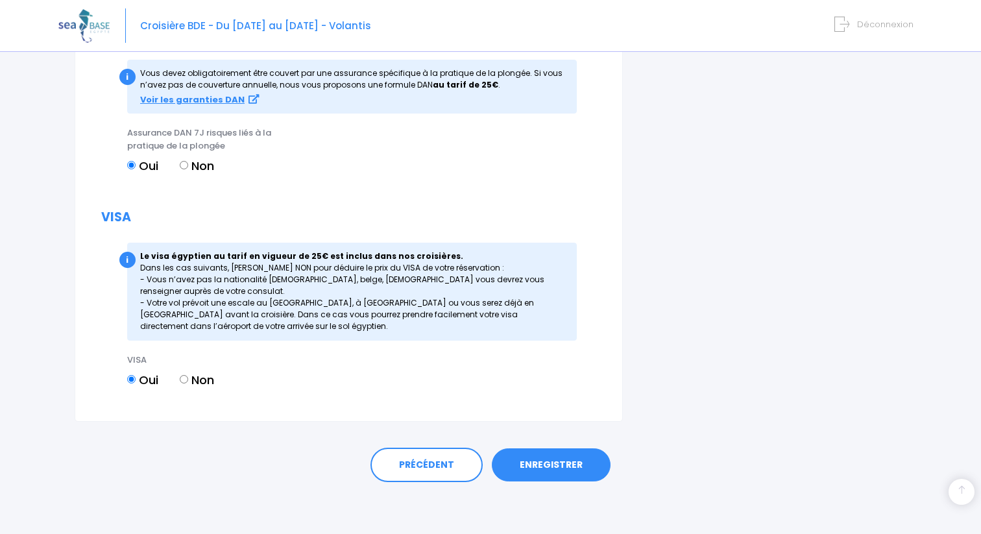
click at [557, 470] on link "ENREGISTRER" at bounding box center [551, 465] width 119 height 34
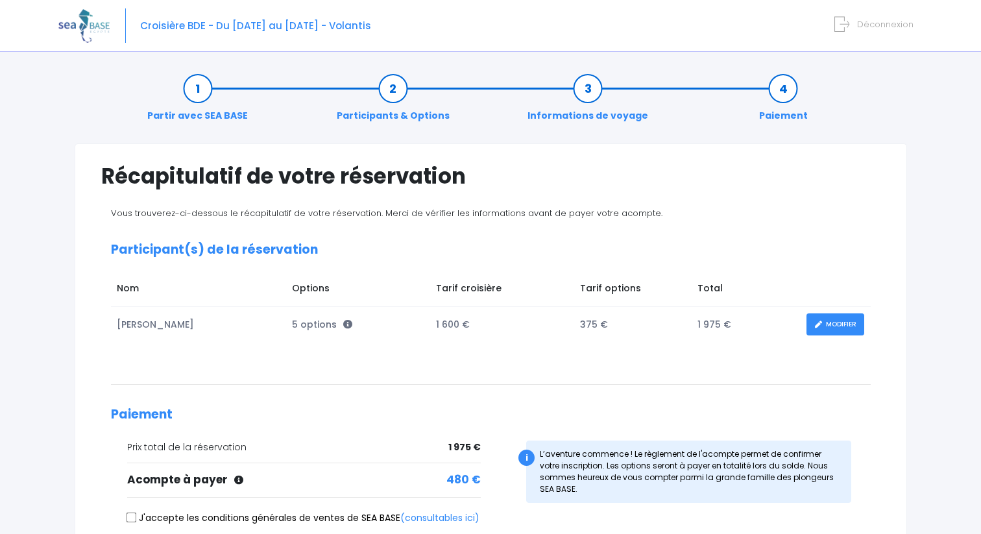
scroll to position [162, 0]
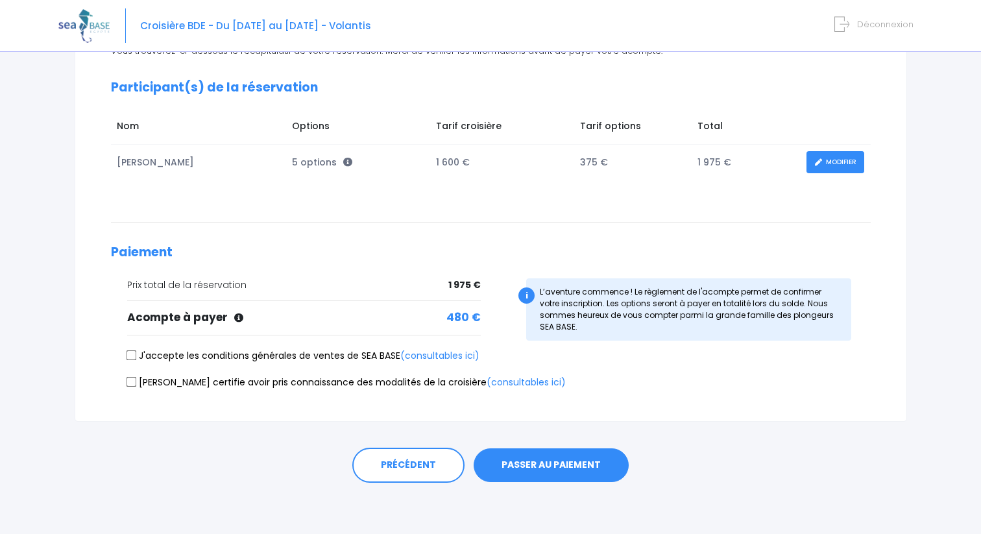
click at [127, 353] on input "J'accepte les conditions générales de ventes de SEA BASE (consultables ici)" at bounding box center [131, 355] width 10 height 10
checkbox input "true"
click at [129, 379] on input "[PERSON_NAME] certifie avoir pris connaissance des modalités de la croisière (c…" at bounding box center [131, 381] width 10 height 10
checkbox input "true"
click at [516, 470] on button "PASSER AU PAIEMENT" at bounding box center [550, 465] width 155 height 34
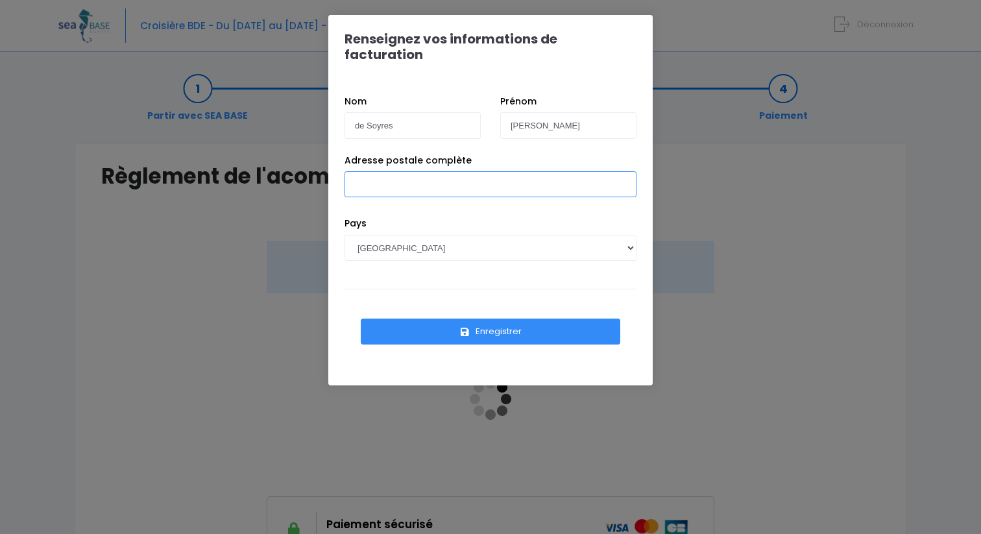
click at [394, 171] on input "Adresse postale complète" at bounding box center [490, 184] width 292 height 26
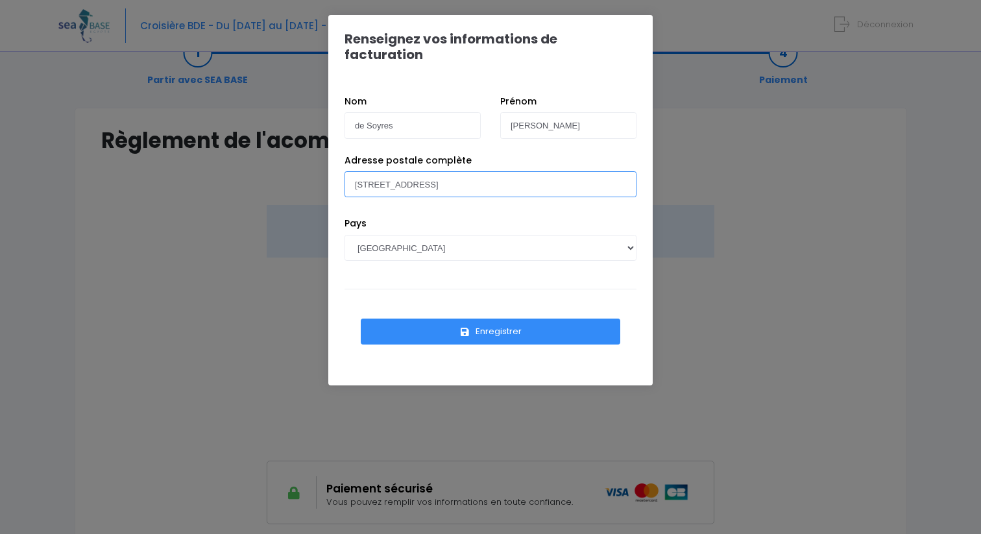
scroll to position [36, 0]
click at [438, 171] on input "17 Rue Allard" at bounding box center [490, 184] width 292 height 26
click at [409, 173] on input "17 Rue Allard, Saint Mandé 94160" at bounding box center [490, 184] width 292 height 26
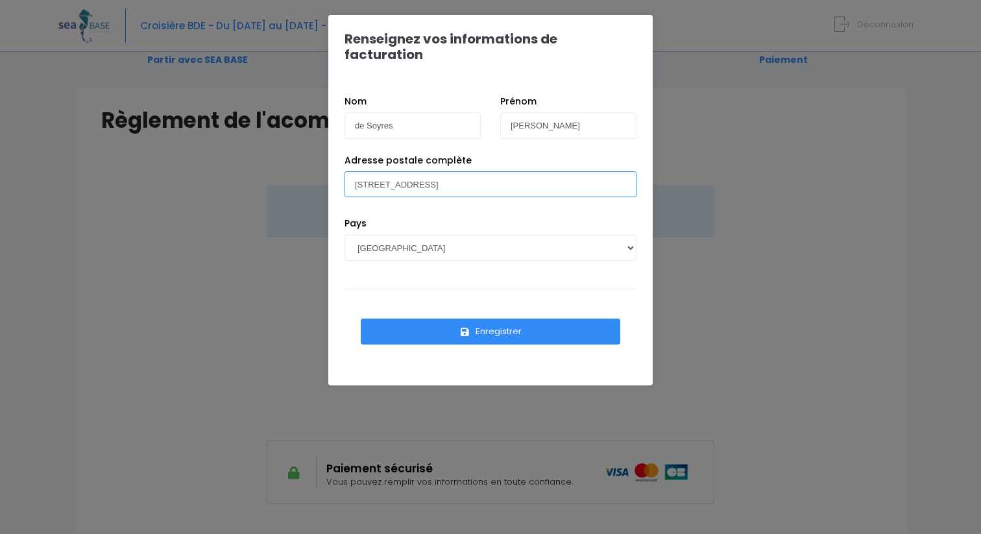
type input "17 Rue Allard Saint Mandé 94160"
click at [499, 318] on button "Enregistrer" at bounding box center [490, 331] width 259 height 26
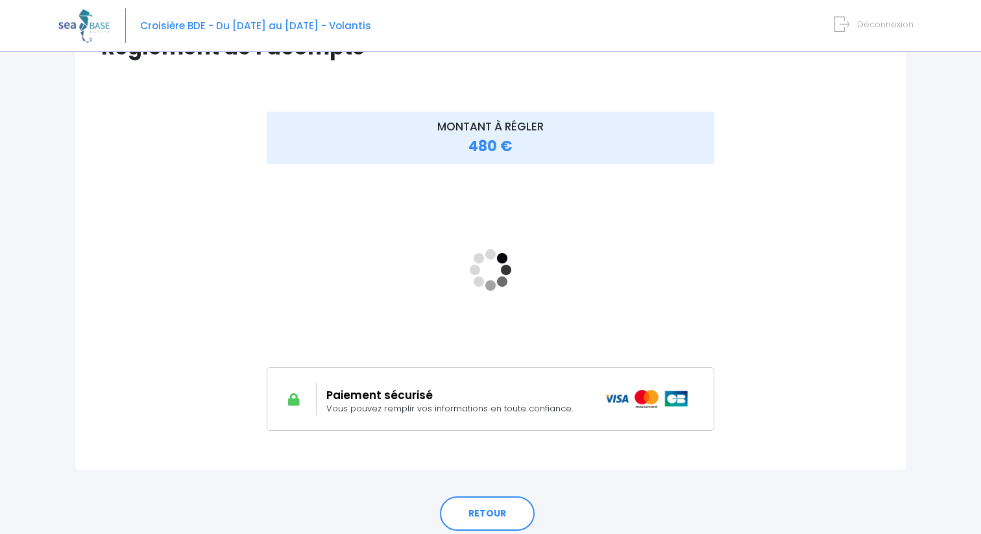
scroll to position [178, 0]
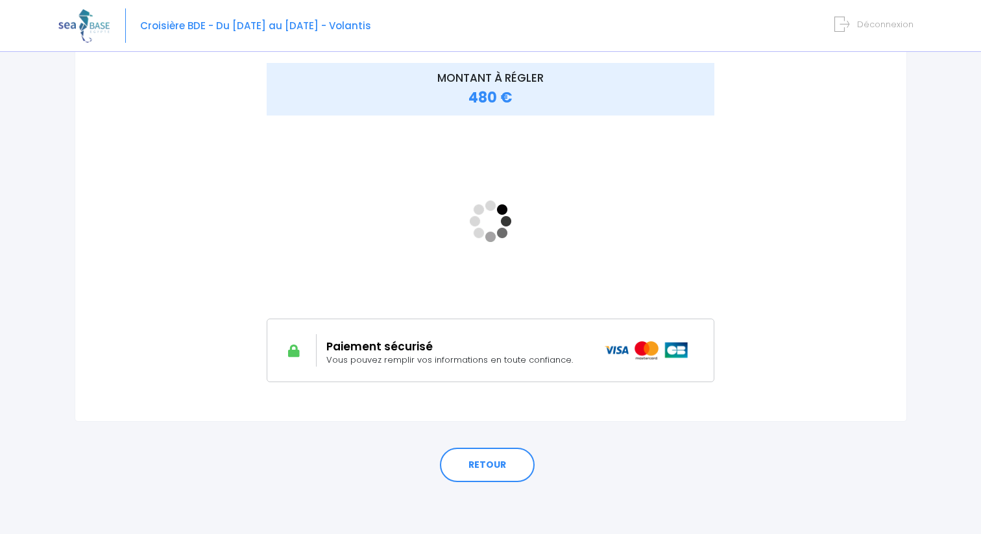
click at [721, 243] on div "MONTANT À RÉGLER 480 €" at bounding box center [491, 222] width 520 height 318
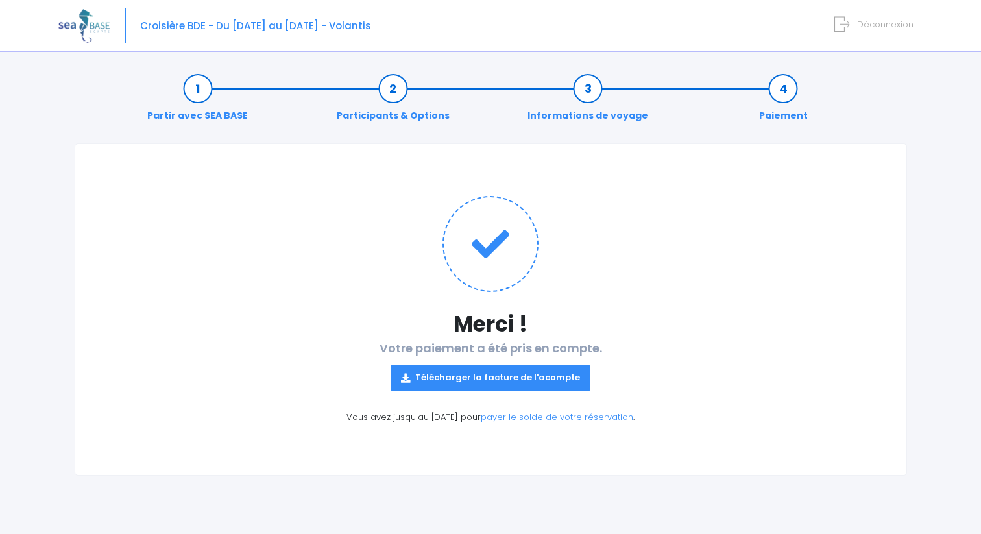
click at [553, 372] on link "Télécharger la facture de l'acompte" at bounding box center [490, 378] width 200 height 26
